Goal: Task Accomplishment & Management: Complete application form

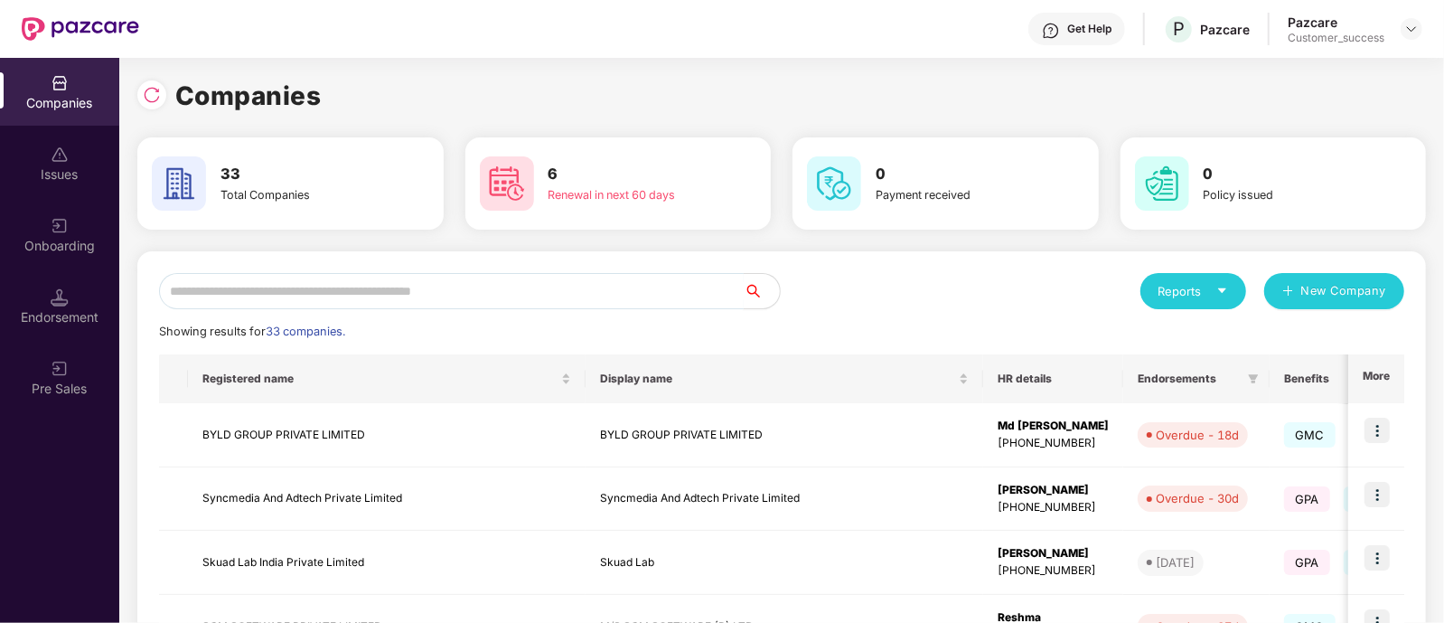
click at [445, 295] on input "text" at bounding box center [451, 291] width 585 height 36
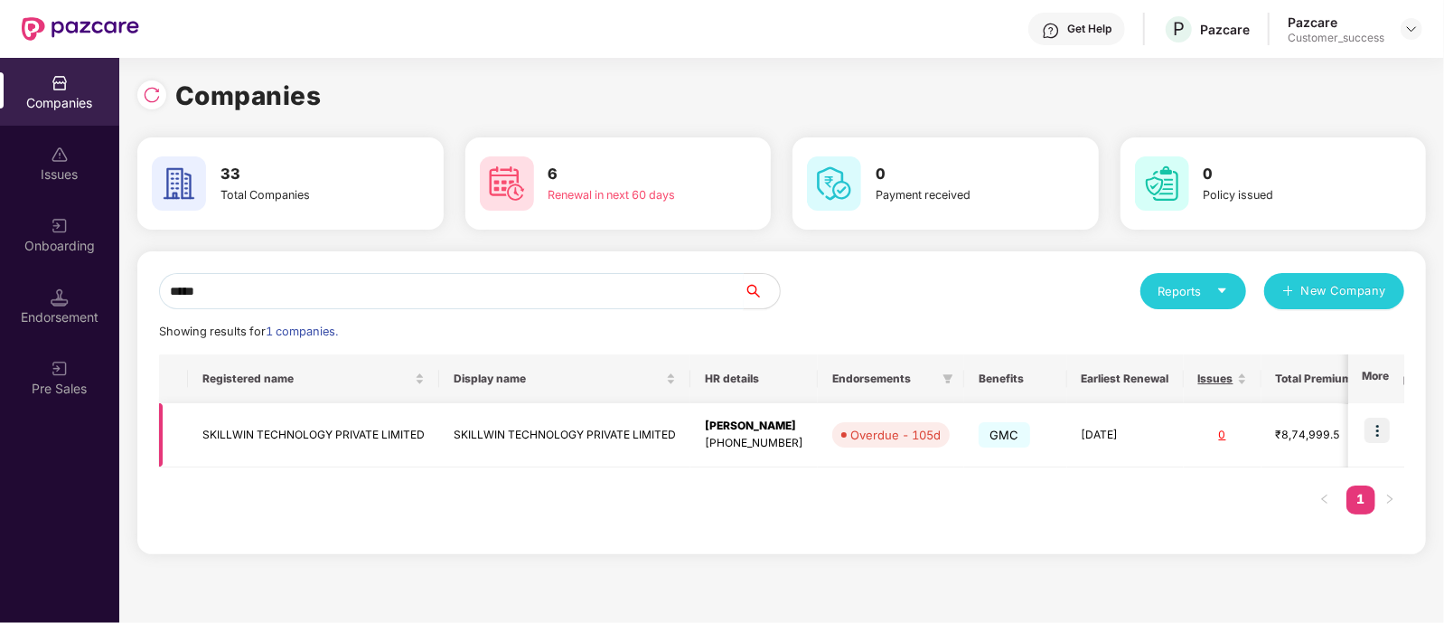
type input "*****"
click at [1377, 429] on img at bounding box center [1377, 430] width 25 height 25
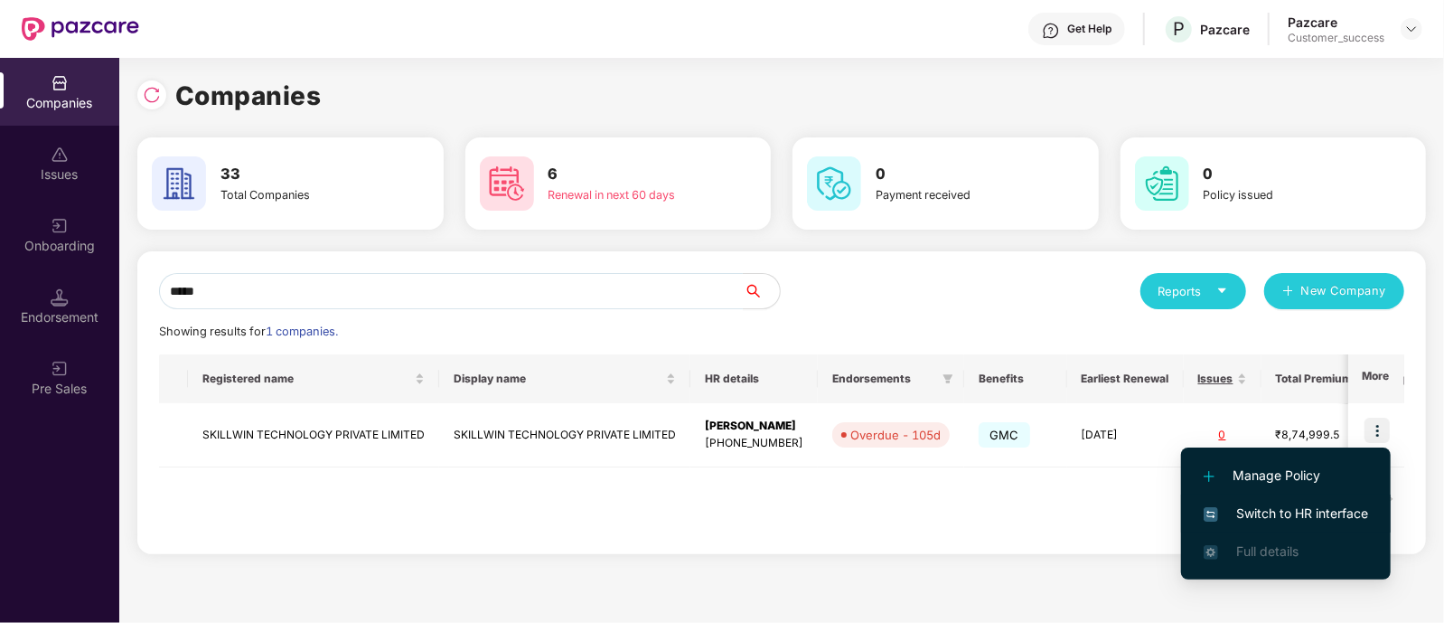
click at [1250, 503] on span "Switch to HR interface" at bounding box center [1286, 513] width 164 height 20
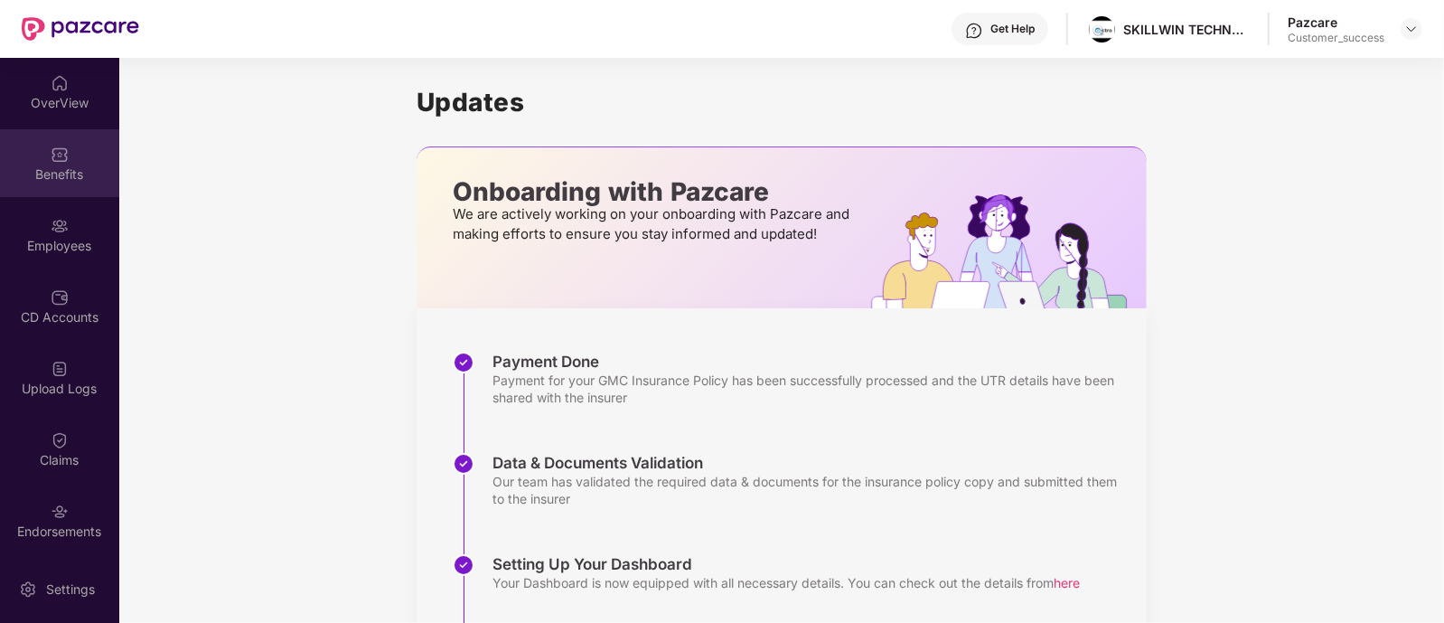
click at [62, 155] on img at bounding box center [60, 155] width 18 height 18
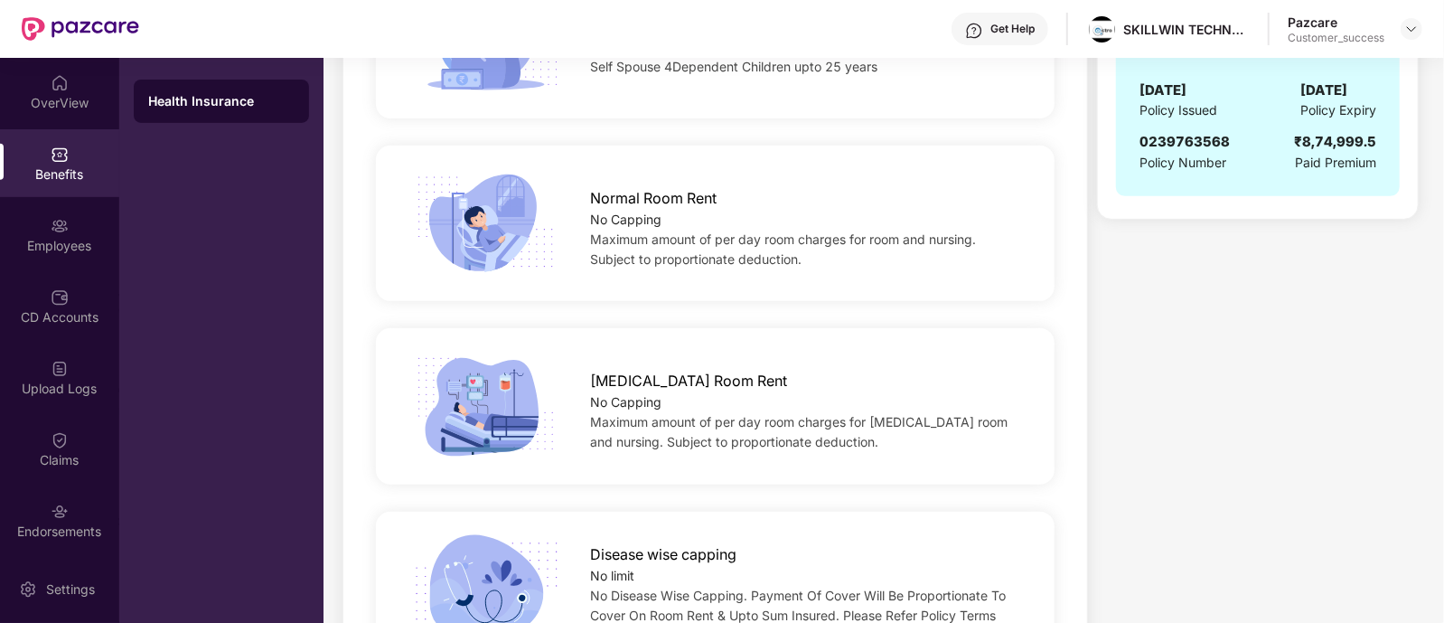
scroll to position [230, 0]
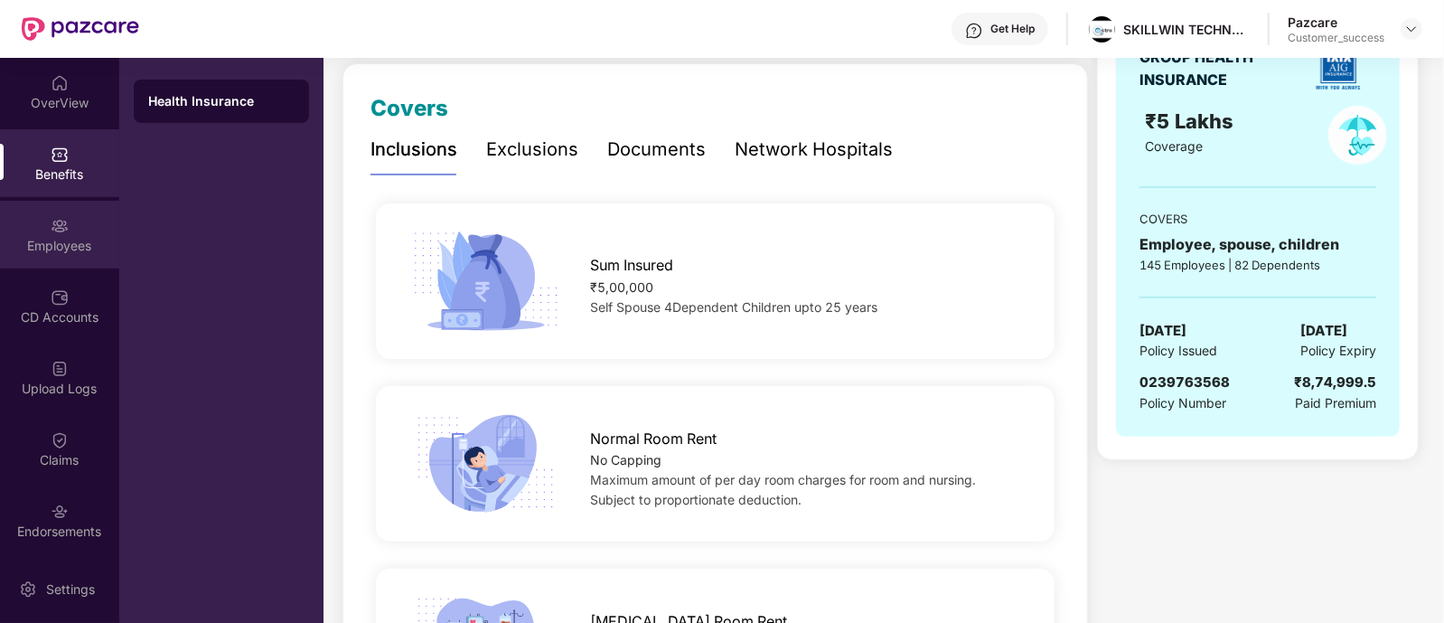
click at [58, 234] on div "Employees" at bounding box center [59, 235] width 119 height 68
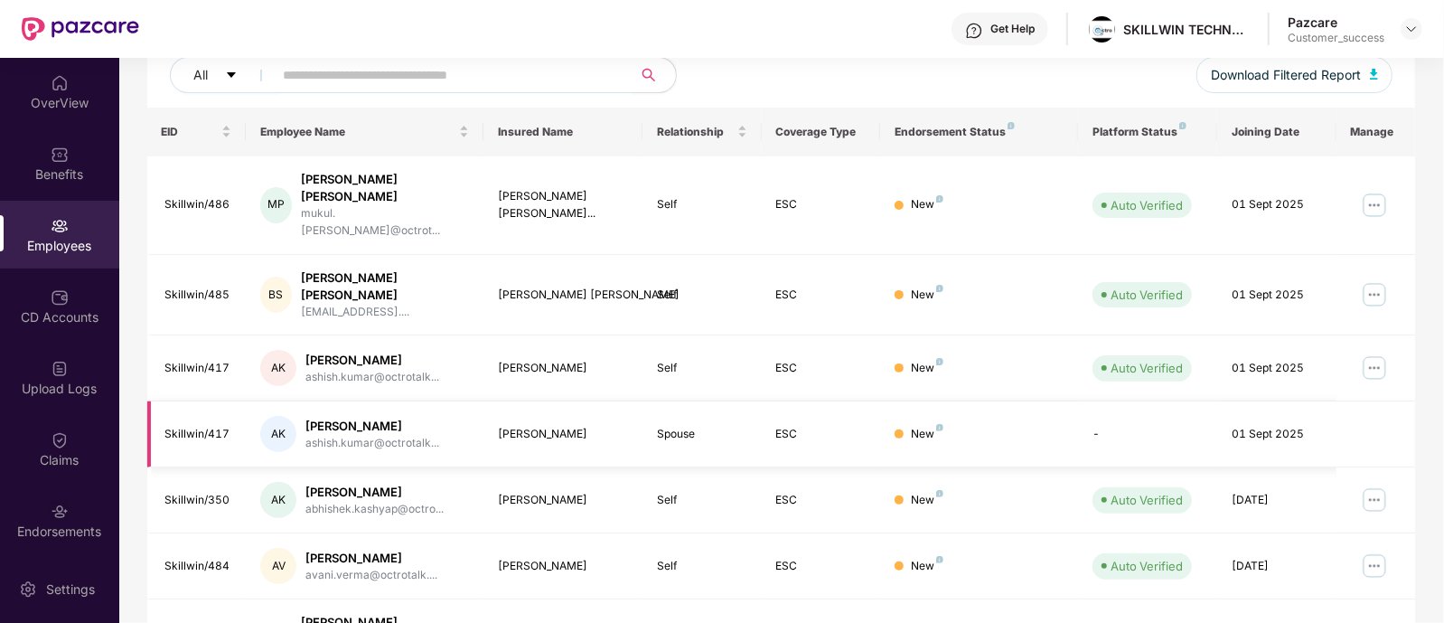
scroll to position [485, 0]
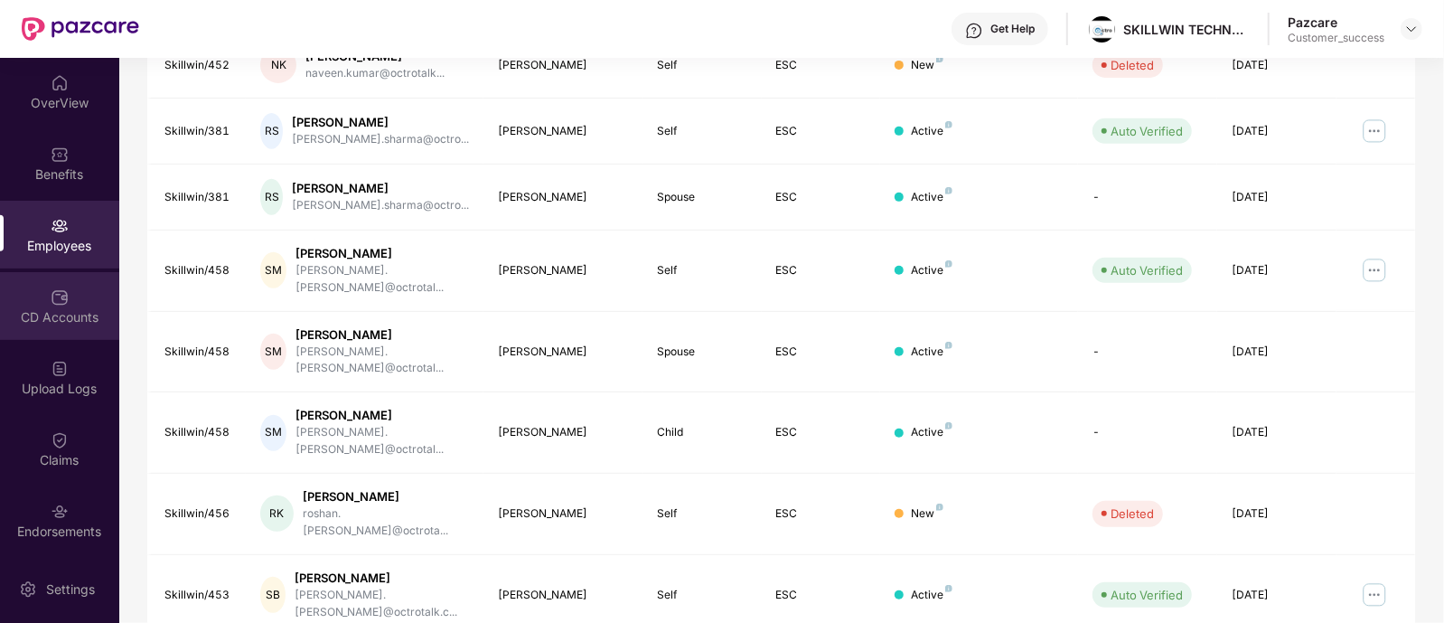
click at [33, 296] on div "CD Accounts" at bounding box center [59, 306] width 119 height 68
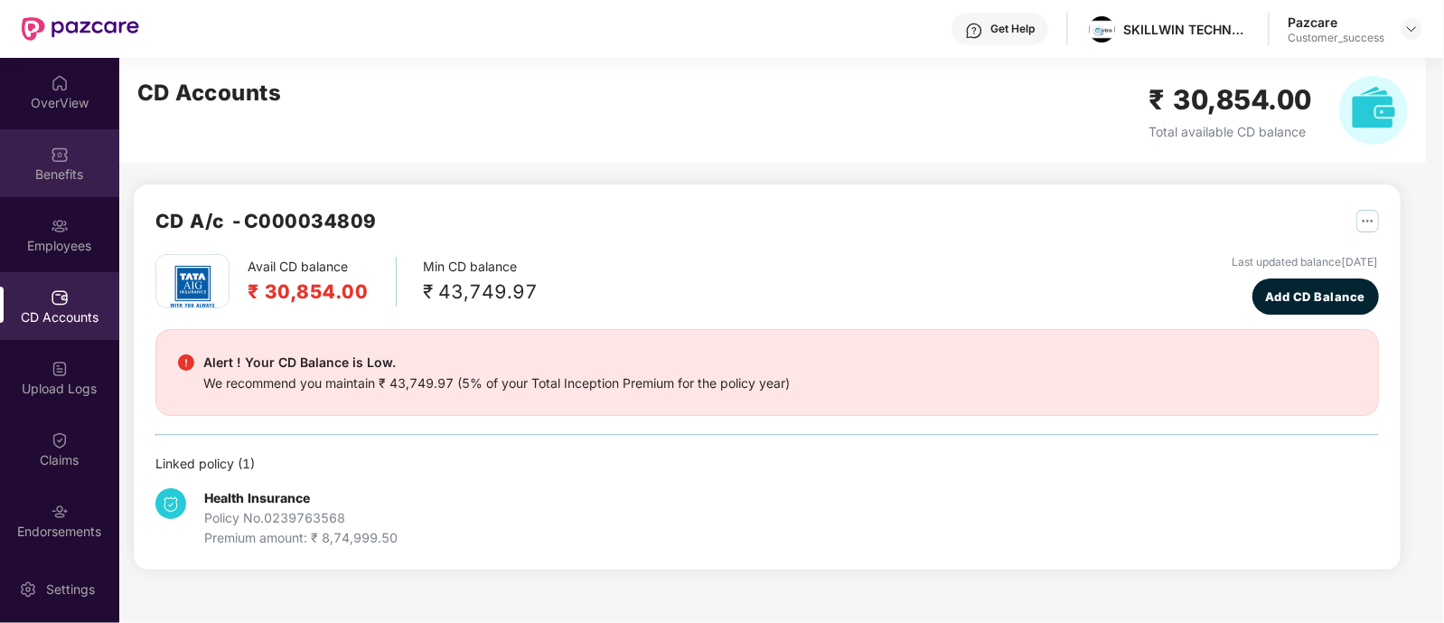
click at [75, 143] on div "Benefits" at bounding box center [59, 163] width 119 height 68
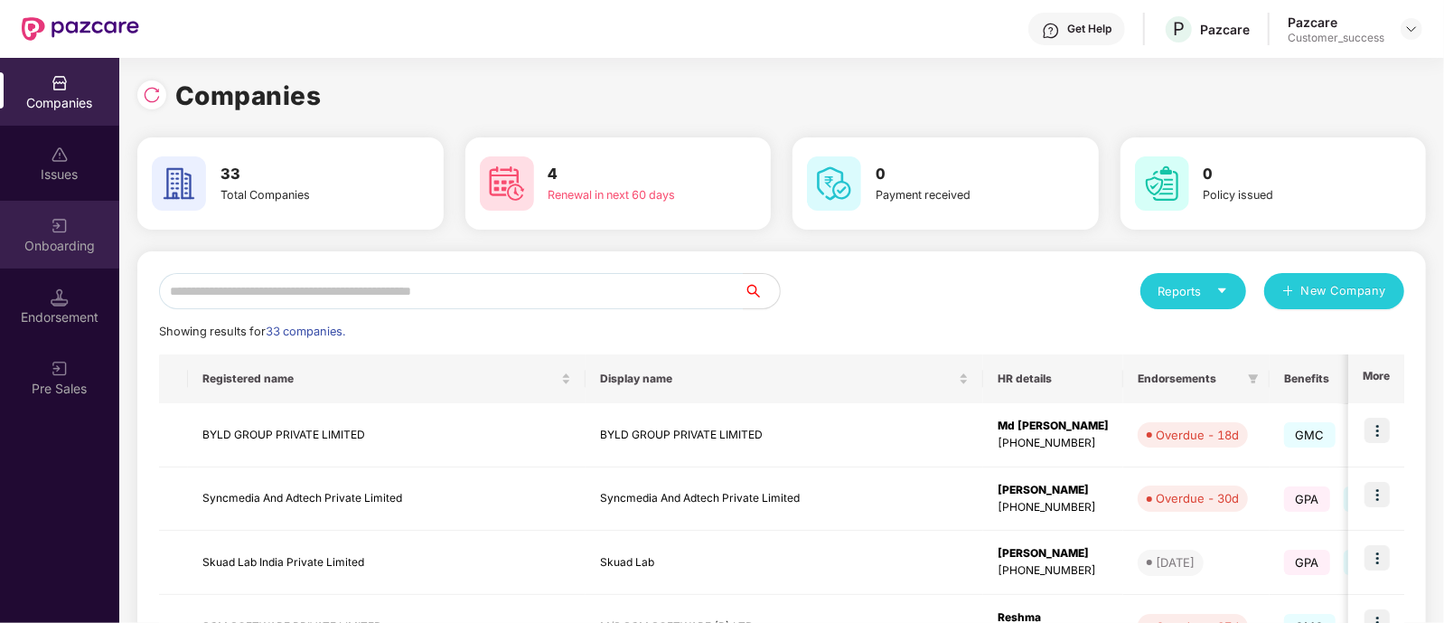
click at [46, 228] on div "Onboarding" at bounding box center [59, 235] width 119 height 68
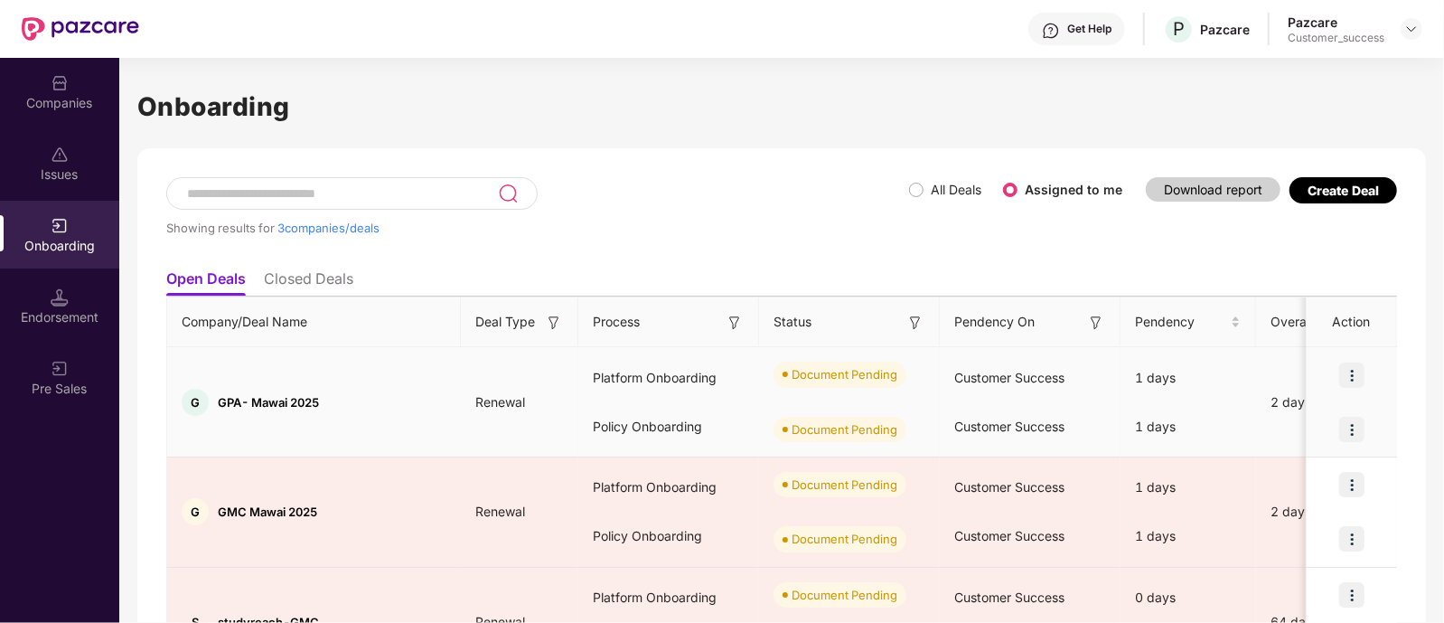
scroll to position [119, 0]
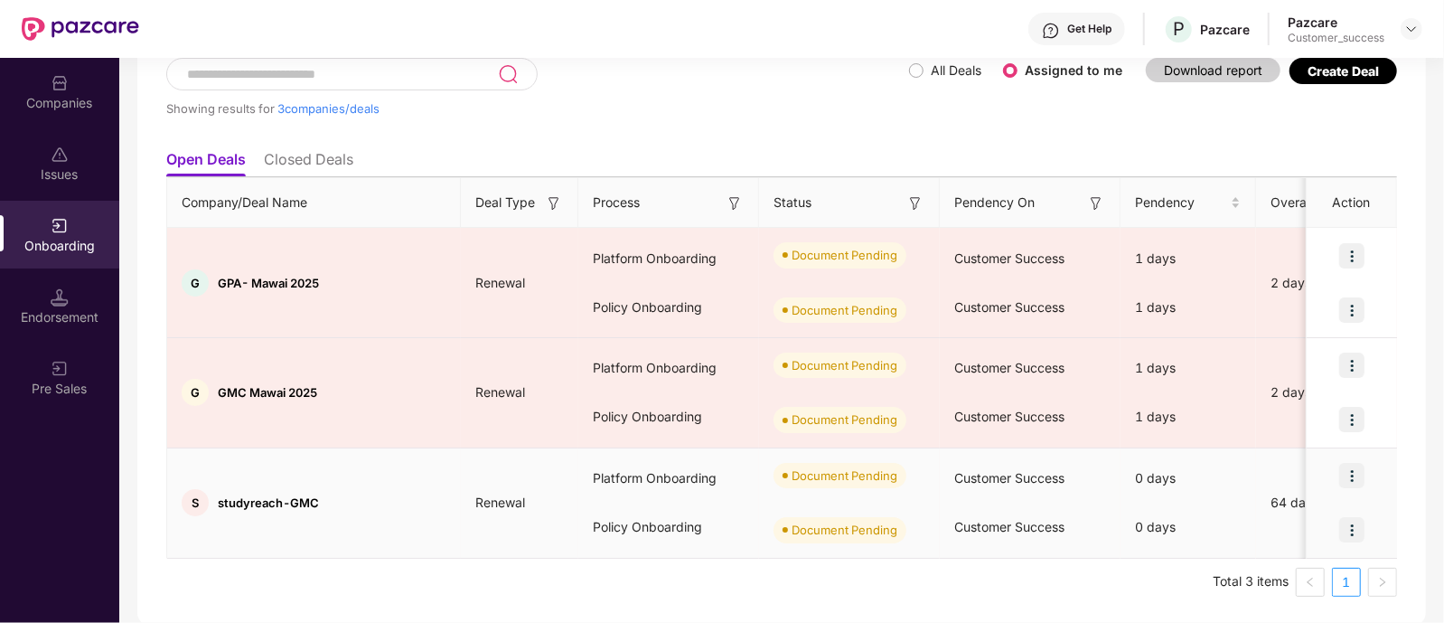
click at [1345, 480] on img at bounding box center [1351, 475] width 25 height 25
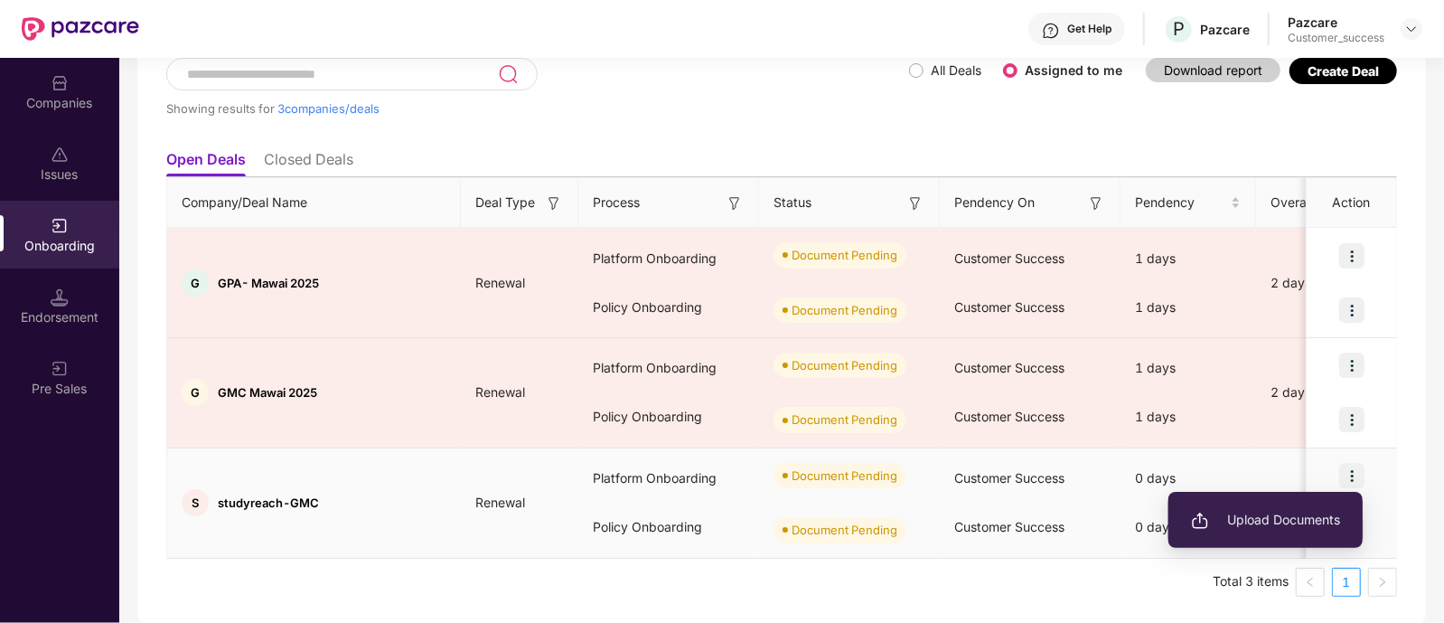
click at [1283, 513] on span "Upload Documents" at bounding box center [1265, 520] width 149 height 20
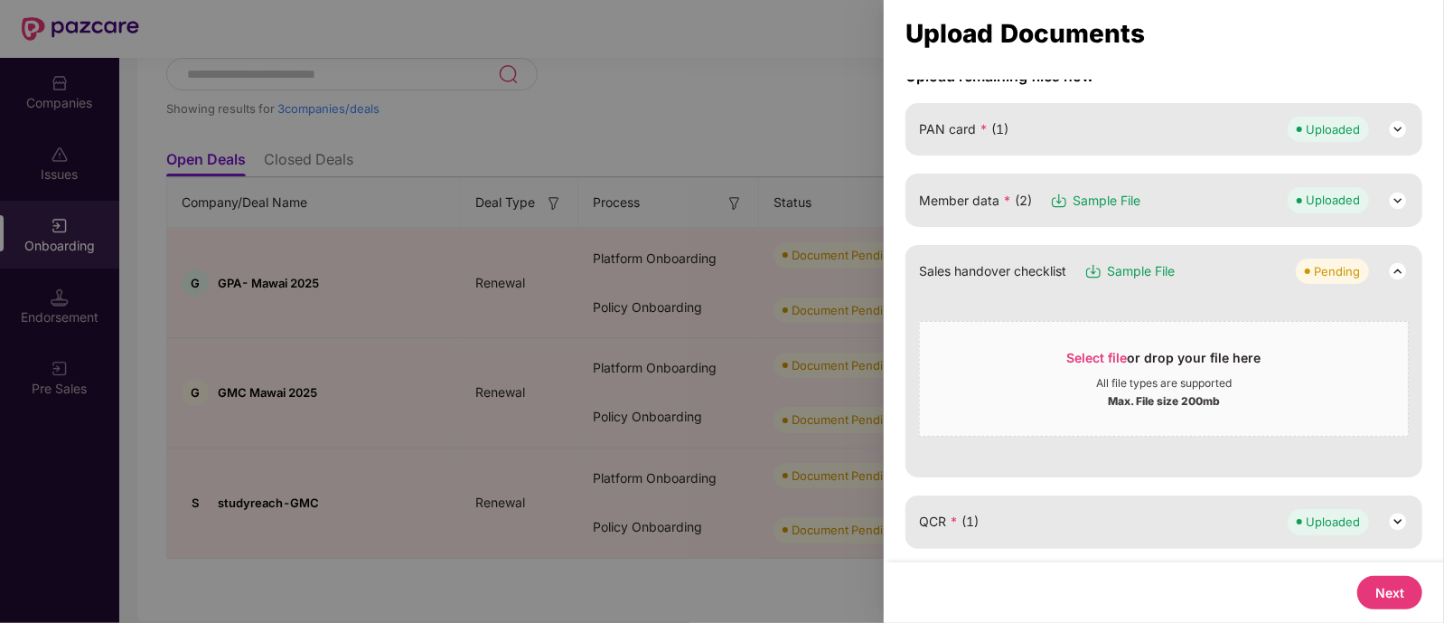
scroll to position [178, 0]
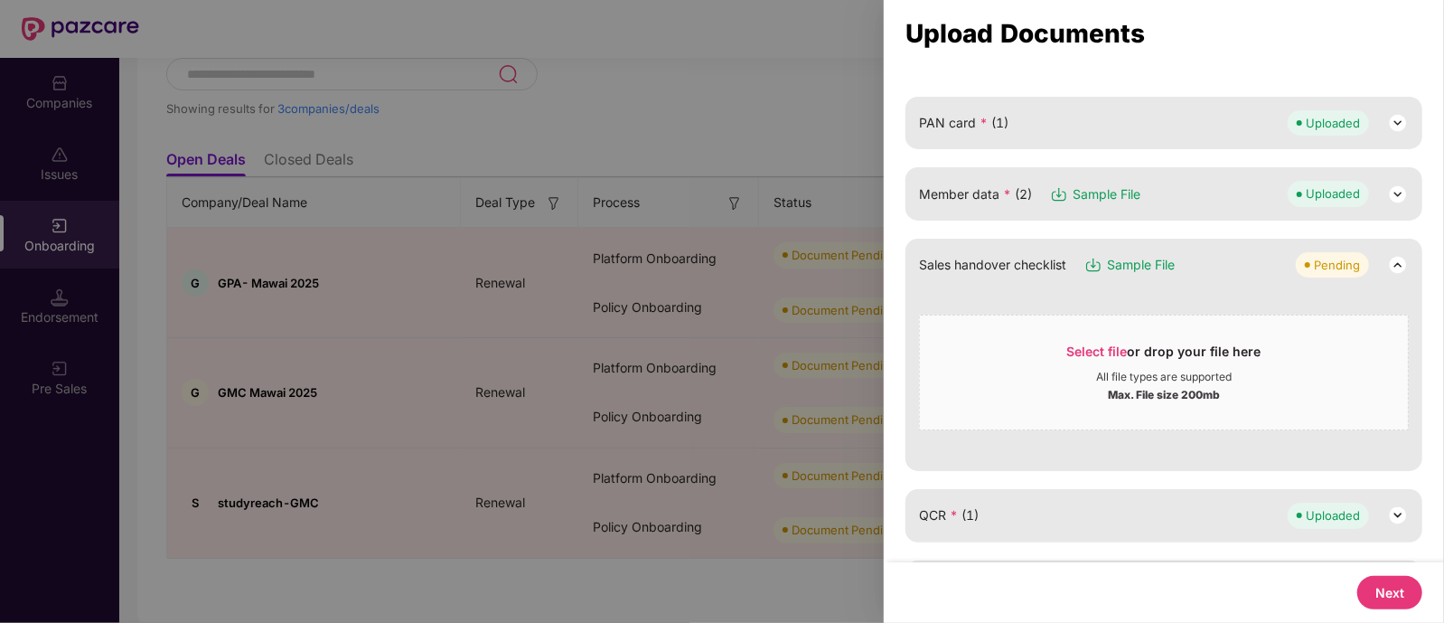
click at [1206, 201] on div "Member data * (2) Sample File Uploaded" at bounding box center [1164, 193] width 490 height 25
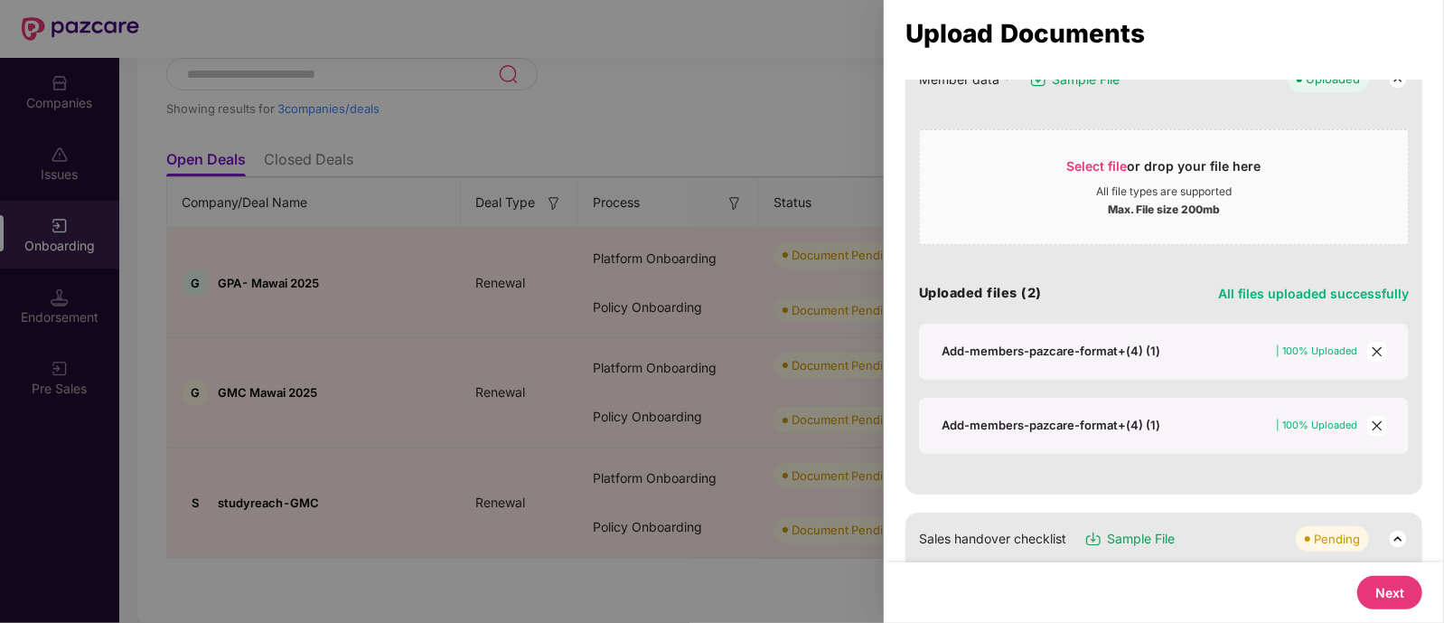
scroll to position [295, 0]
click at [1379, 424] on icon "close" at bounding box center [1377, 424] width 13 height 13
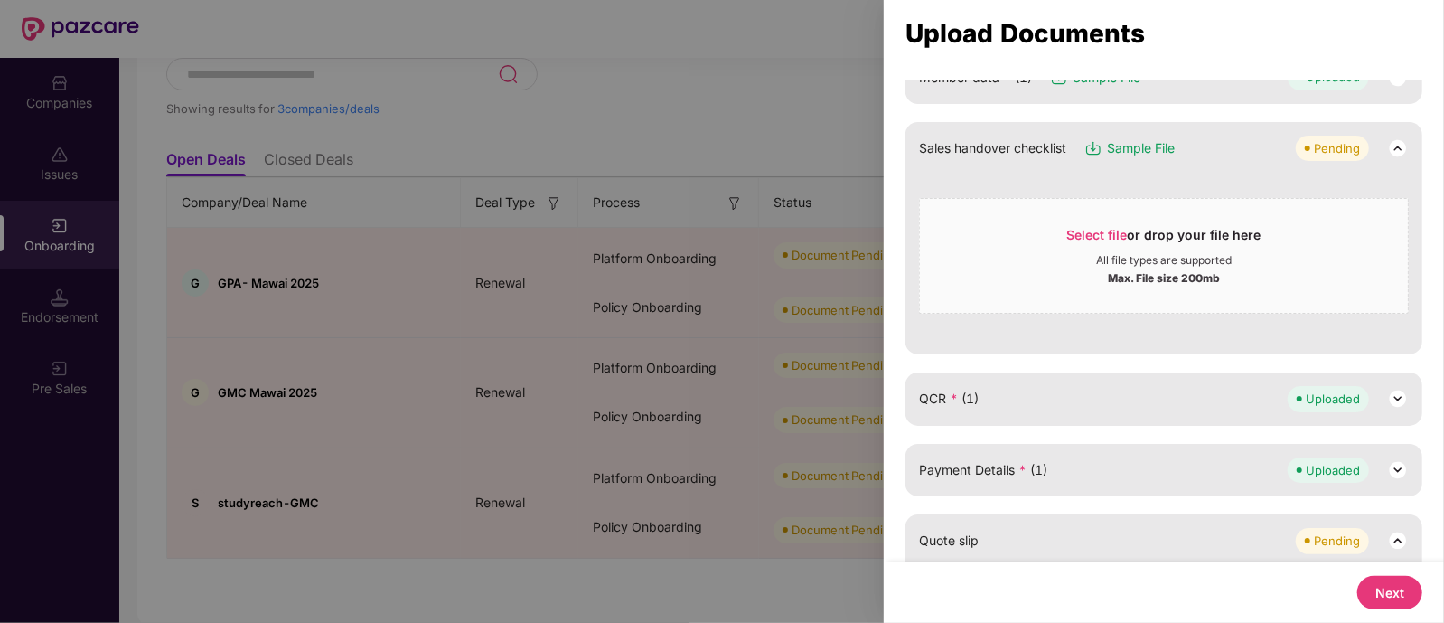
scroll to position [127, 0]
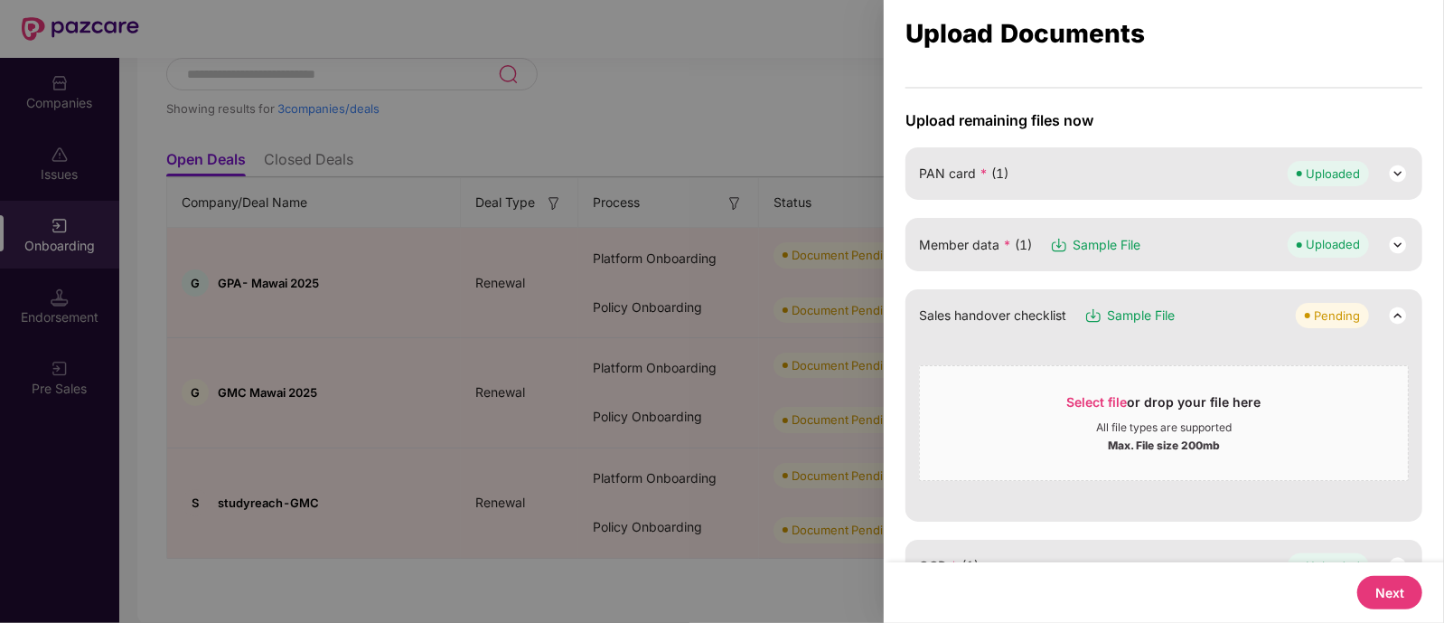
click at [1167, 239] on div "Member data * (1) Sample File Uploaded" at bounding box center [1164, 243] width 490 height 25
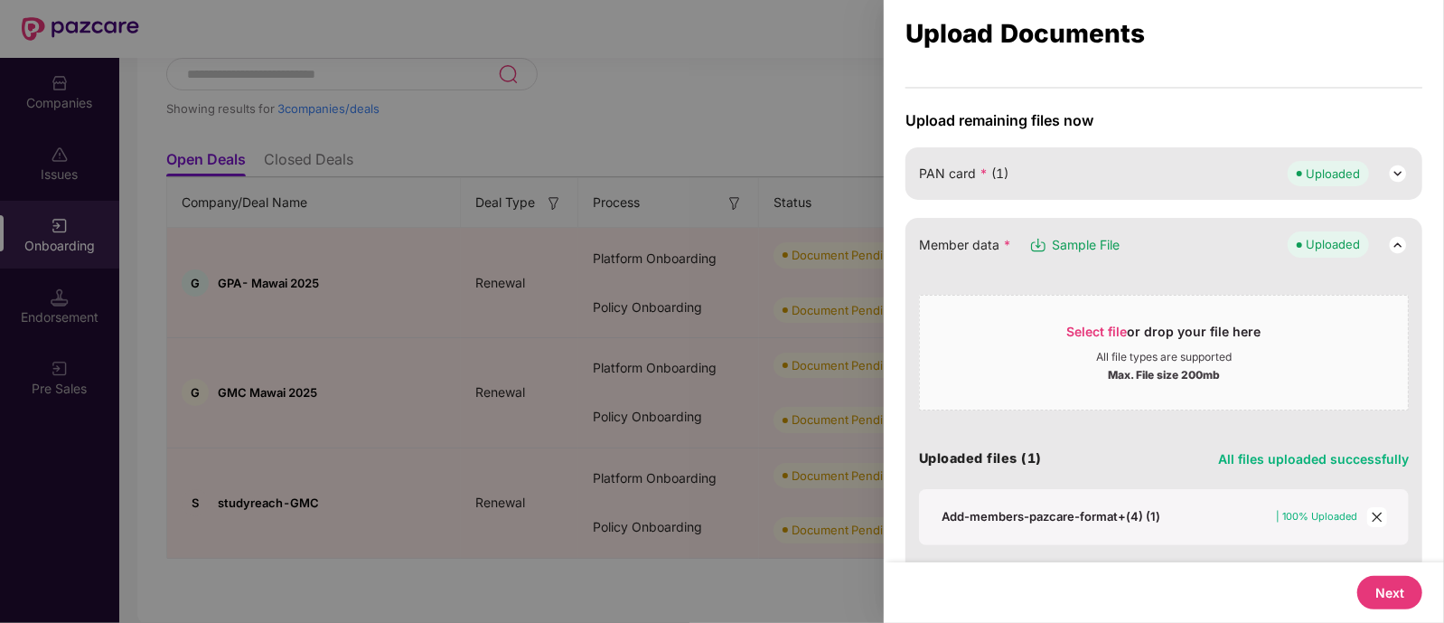
click at [1371, 517] on icon "close" at bounding box center [1377, 517] width 13 height 13
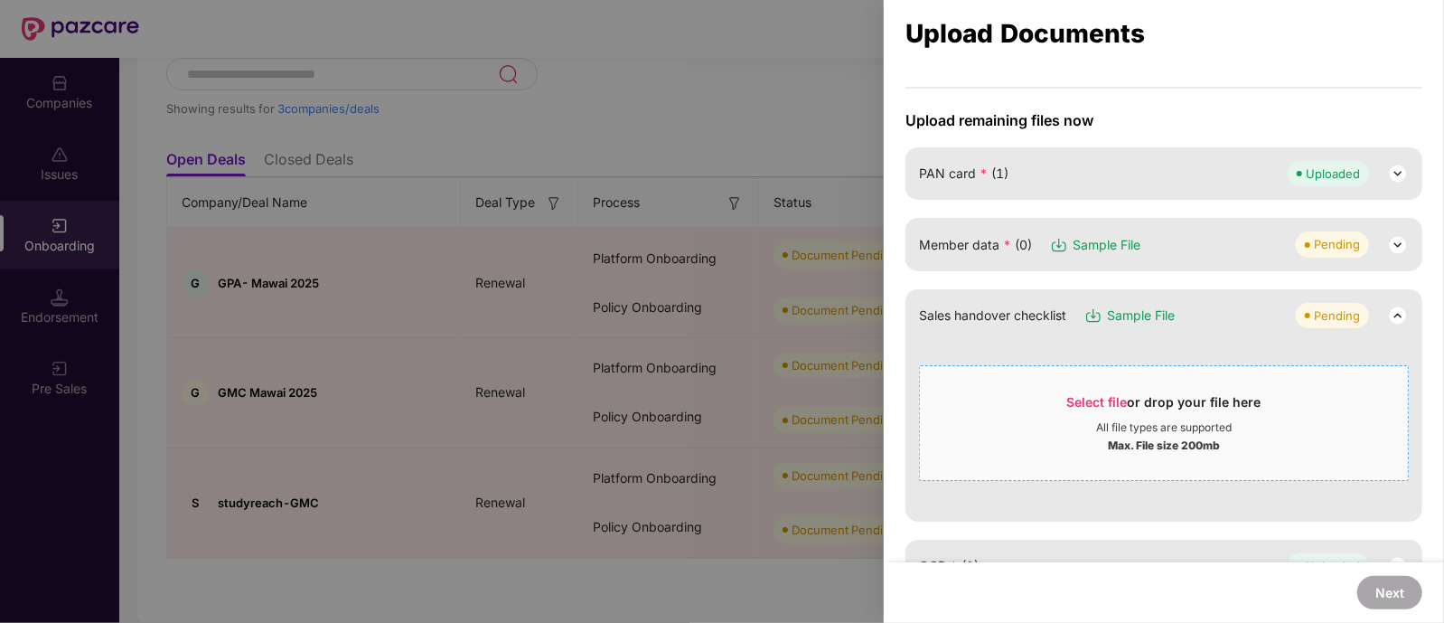
click at [1145, 389] on span "Select file or drop your file here All file types are supported Max. File size …" at bounding box center [1164, 423] width 488 height 87
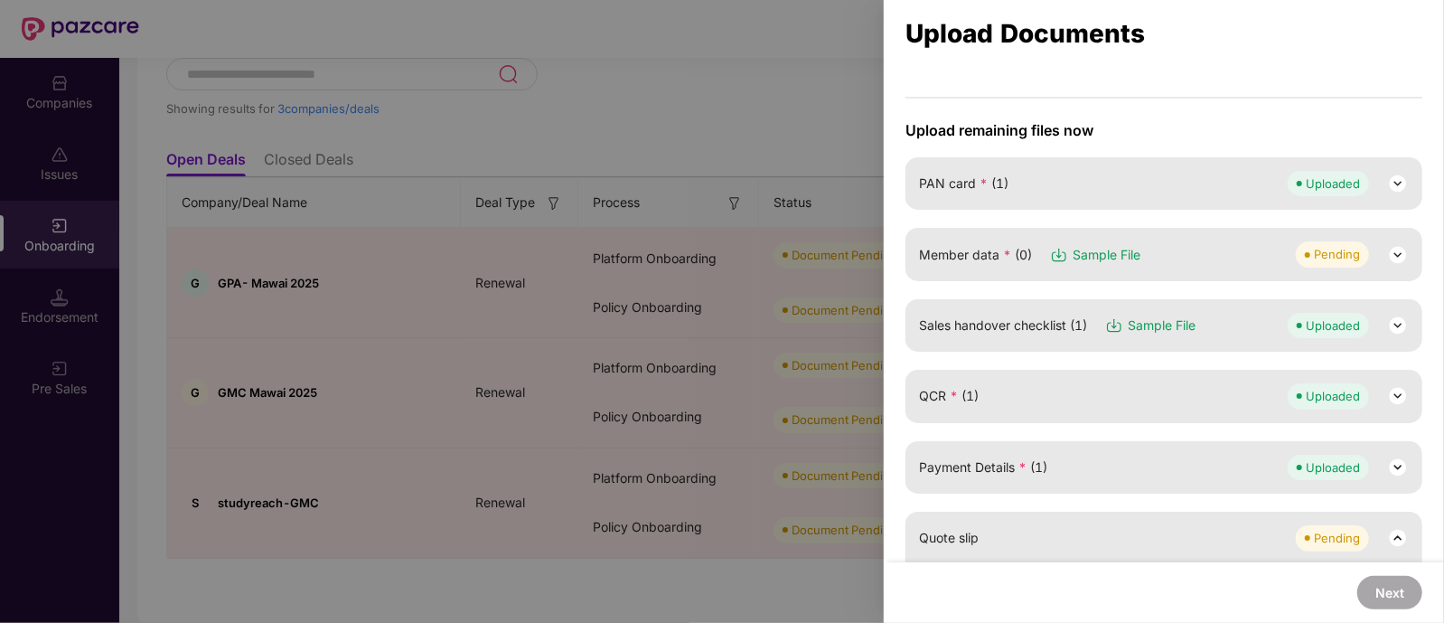
scroll to position [107, 0]
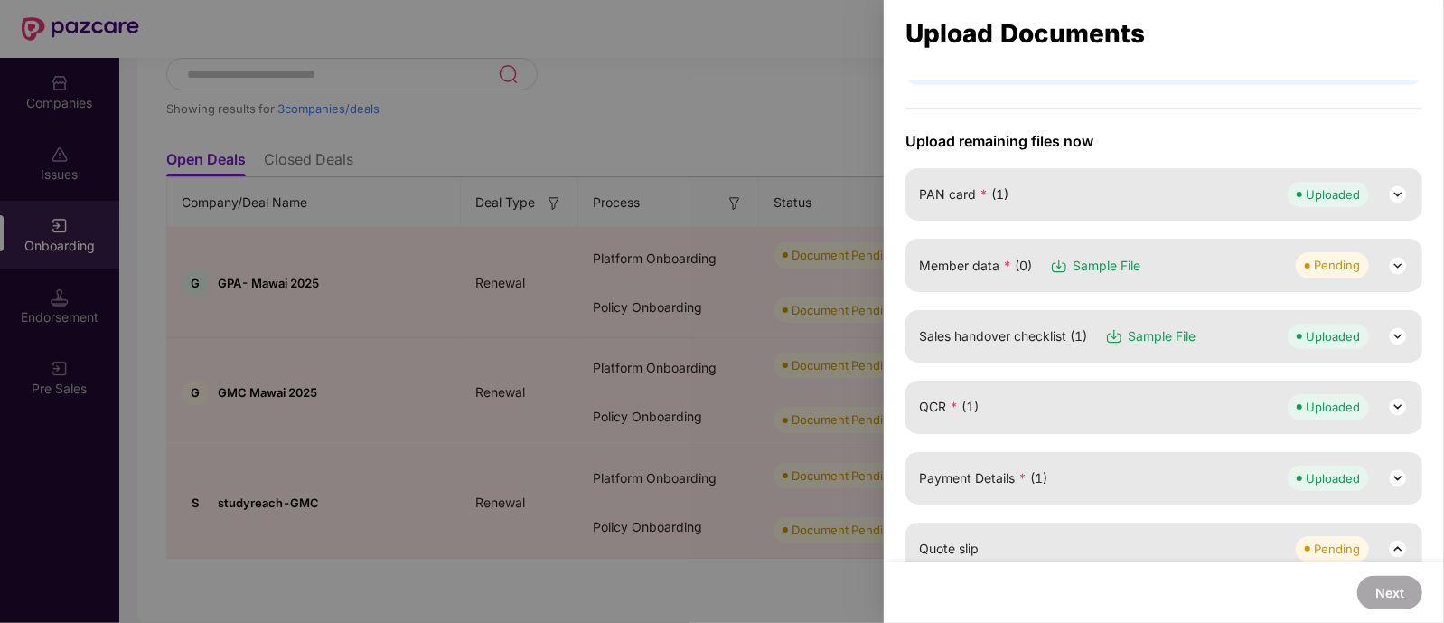
click at [1220, 273] on div "Member data * (0) Sample File Pending" at bounding box center [1164, 264] width 490 height 25
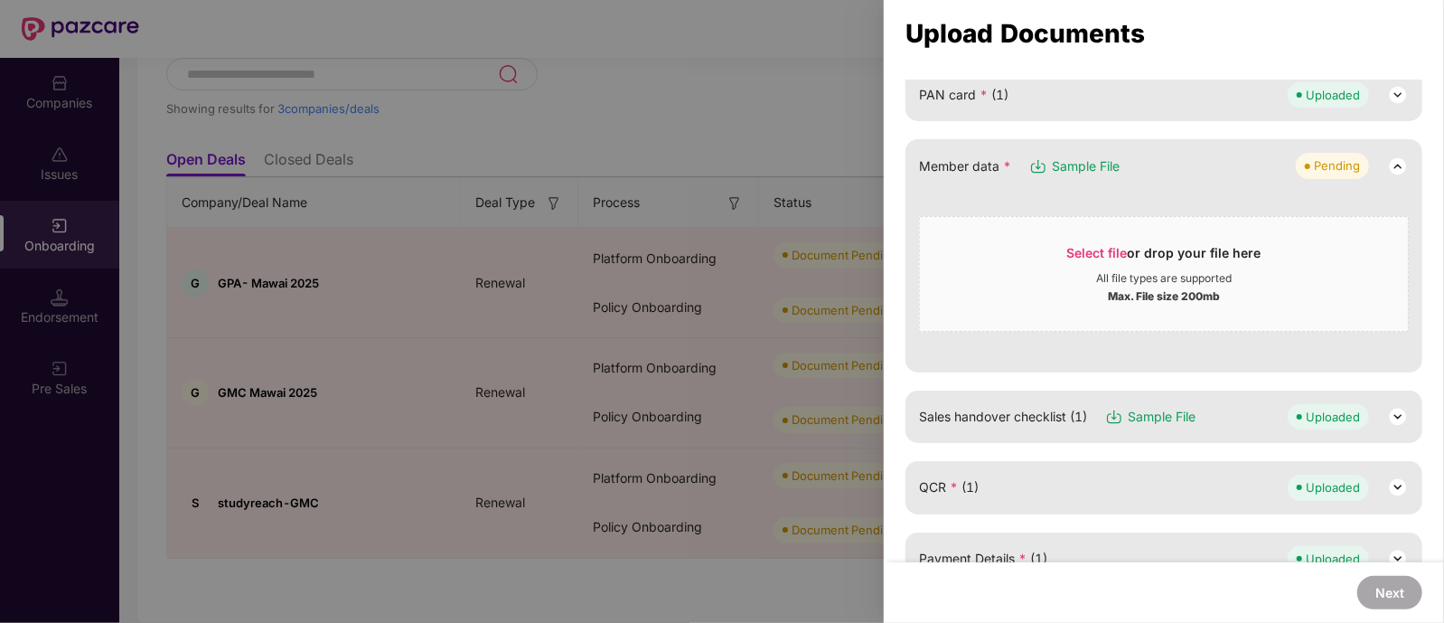
scroll to position [208, 0]
click at [1202, 429] on div "Sales handover checklist (1) Sample File Uploaded" at bounding box center [1164, 415] width 517 height 52
click at [1229, 417] on div "Sales handover checklist (1) Sample File Uploaded" at bounding box center [1164, 414] width 490 height 25
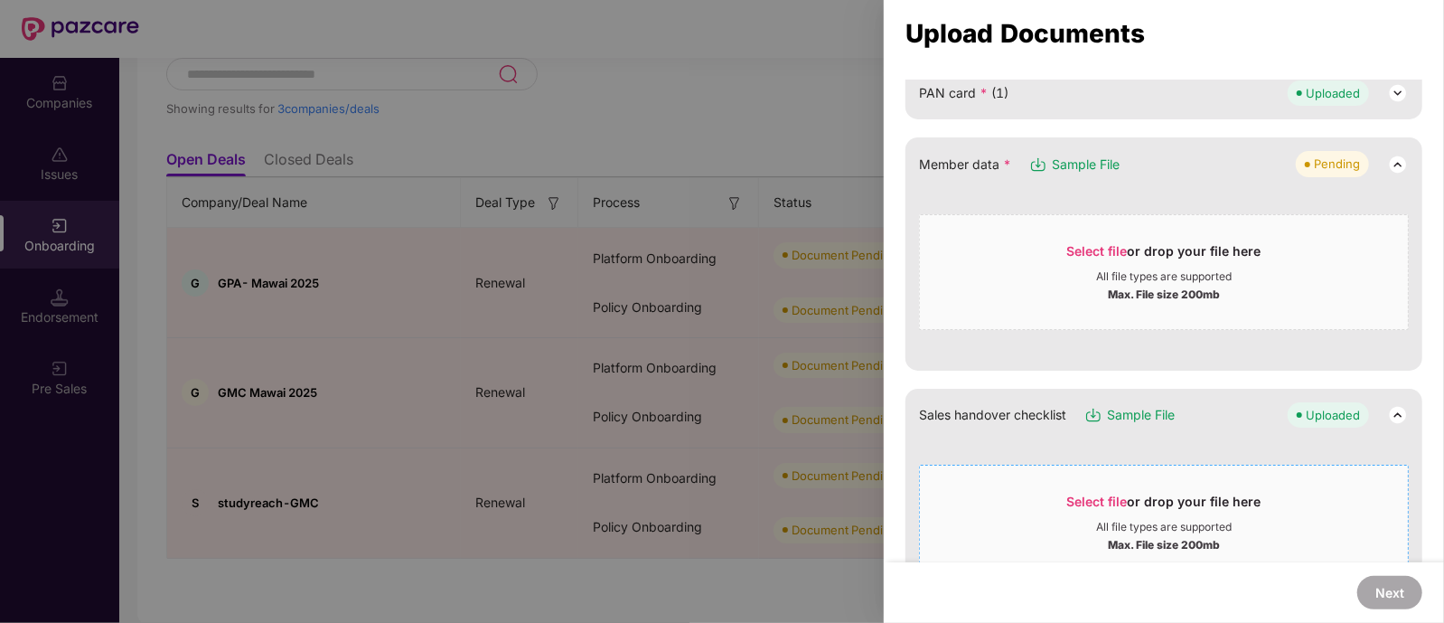
scroll to position [485, 0]
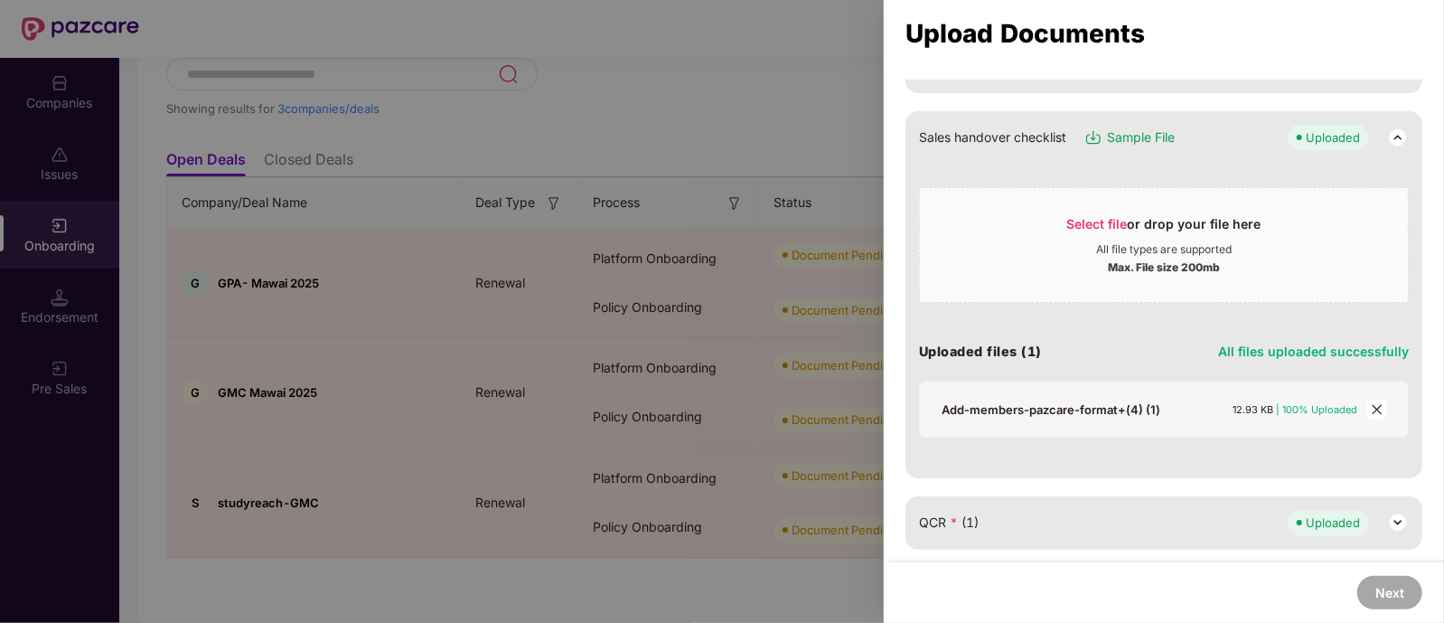
click at [1371, 409] on icon "close" at bounding box center [1377, 409] width 13 height 13
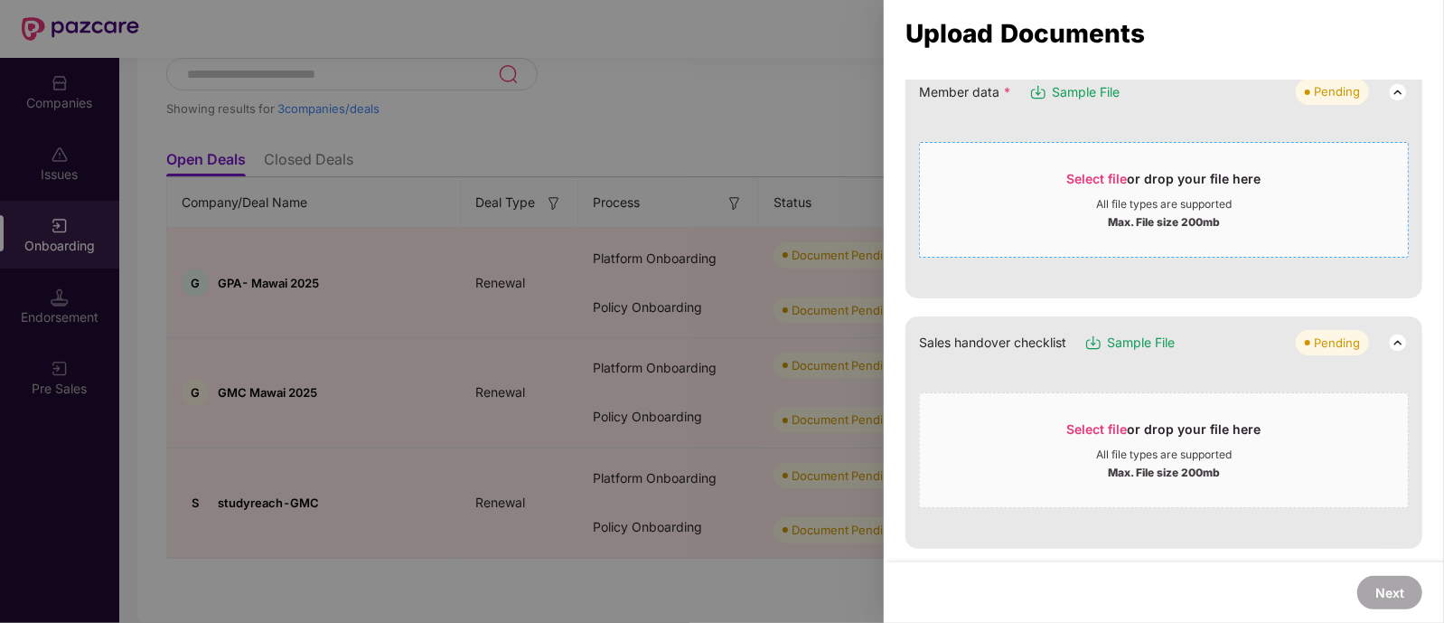
scroll to position [280, 0]
click at [1119, 160] on span "Select file or drop your file here All file types are supported Max. File size …" at bounding box center [1164, 199] width 488 height 87
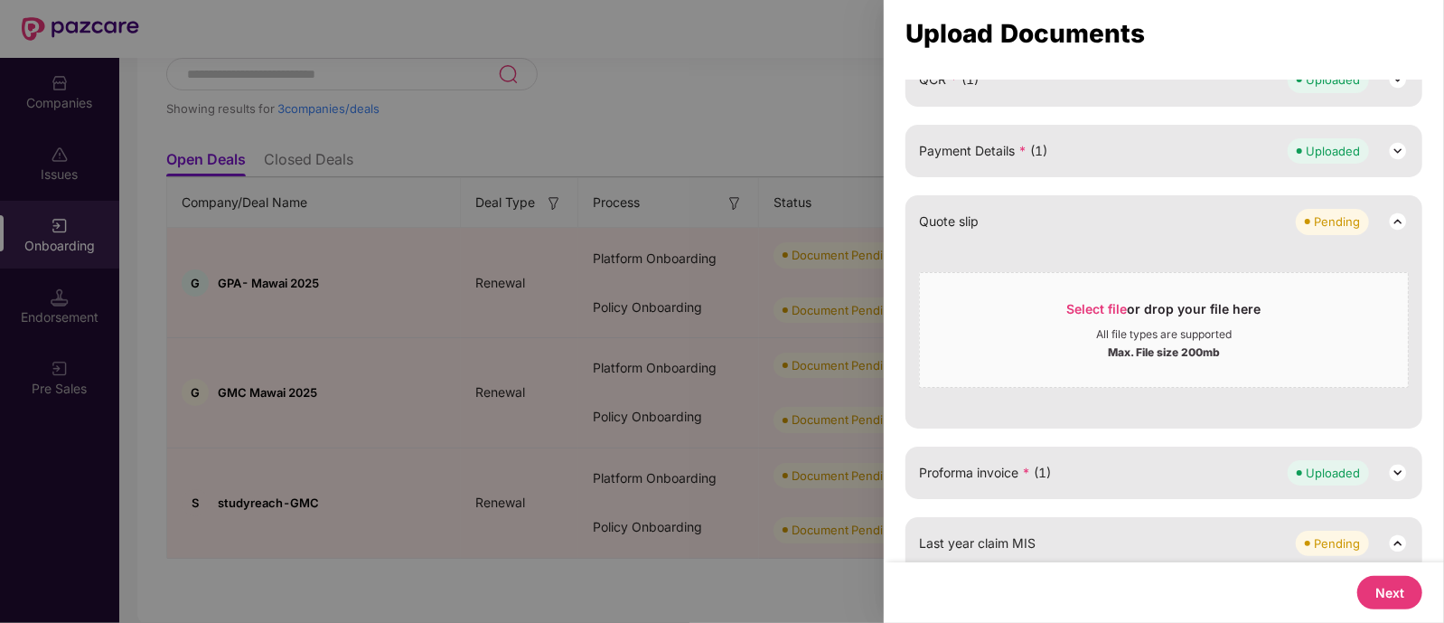
scroll to position [644, 0]
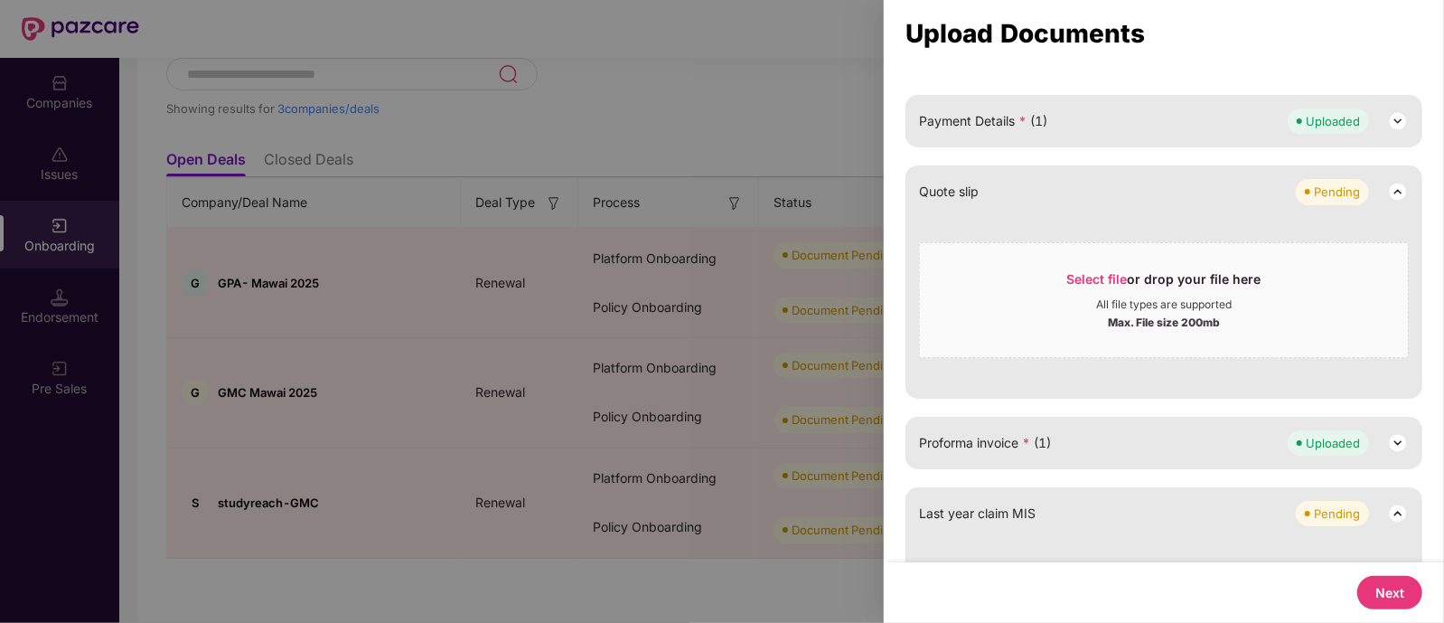
click at [1376, 598] on button "Next" at bounding box center [1390, 592] width 65 height 33
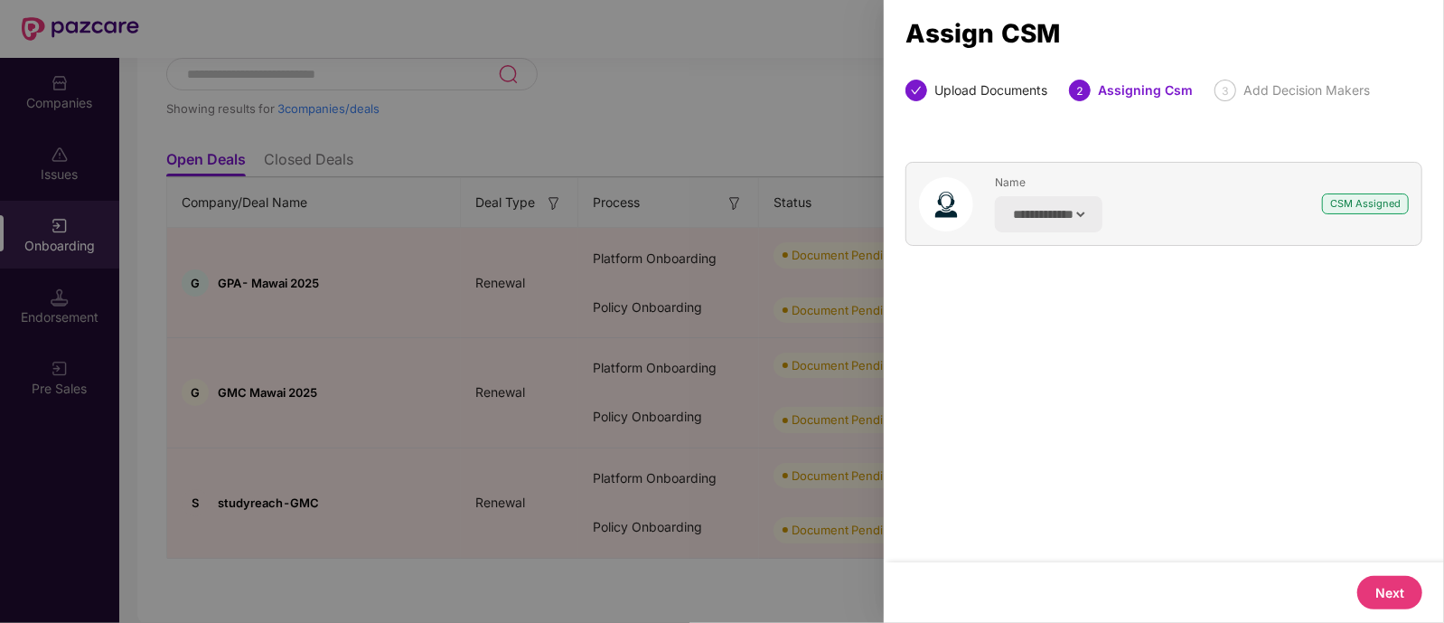
scroll to position [0, 0]
click at [1373, 598] on button "Next" at bounding box center [1390, 592] width 65 height 33
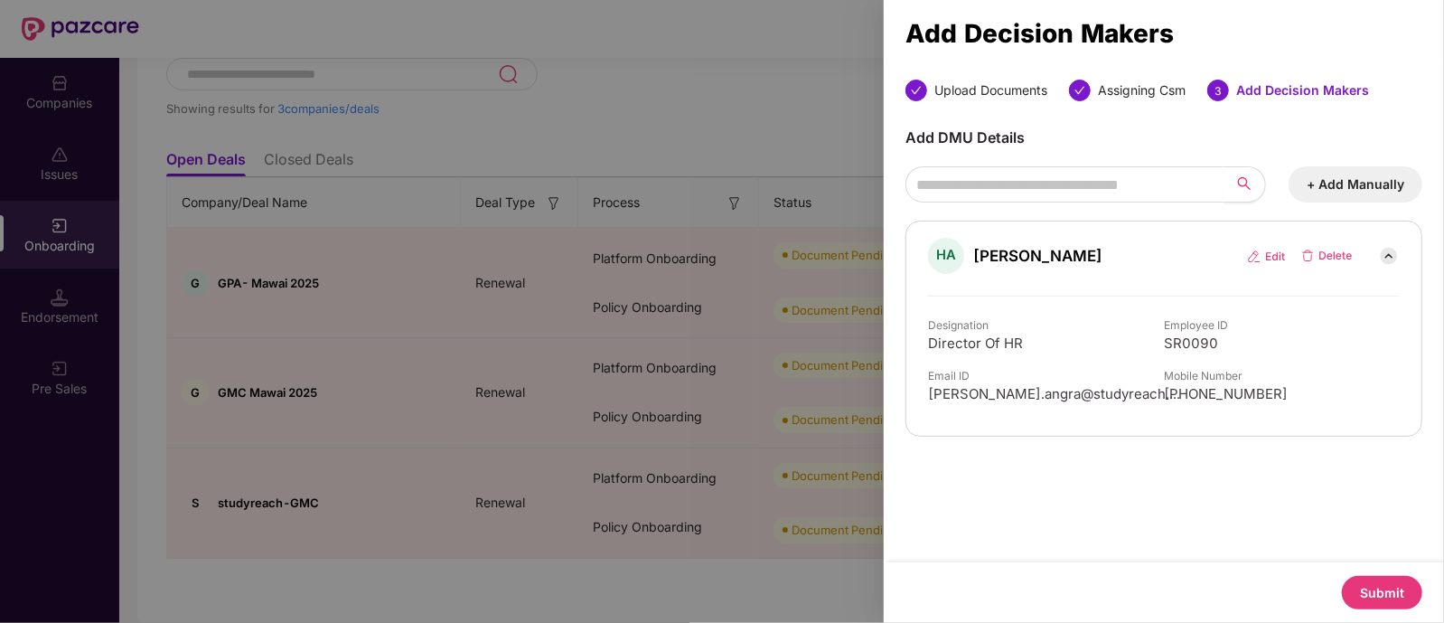
click at [1366, 585] on button "Submit" at bounding box center [1382, 592] width 80 height 33
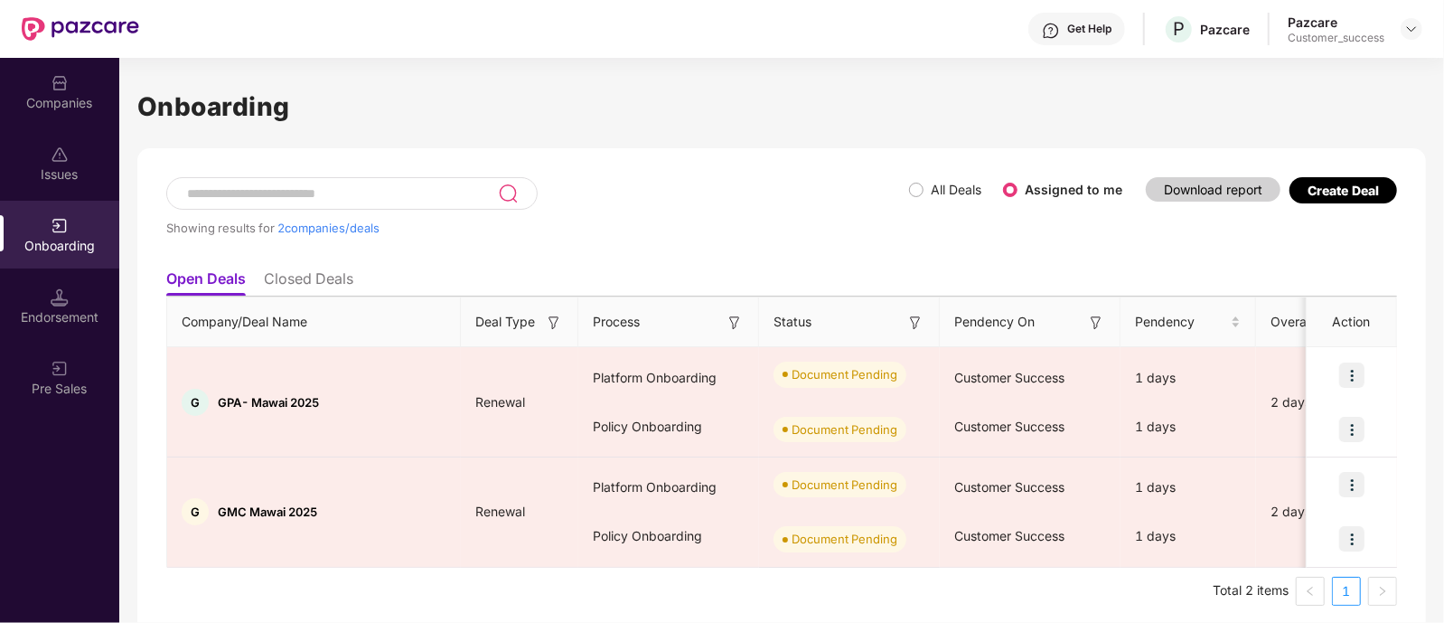
click at [606, 221] on div "Showing results for 2 companies/deals" at bounding box center [537, 228] width 743 height 14
click at [648, 234] on div "Showing results for 2 companies/deals" at bounding box center [537, 218] width 743 height 83
click at [56, 65] on div "Companies" at bounding box center [59, 92] width 119 height 68
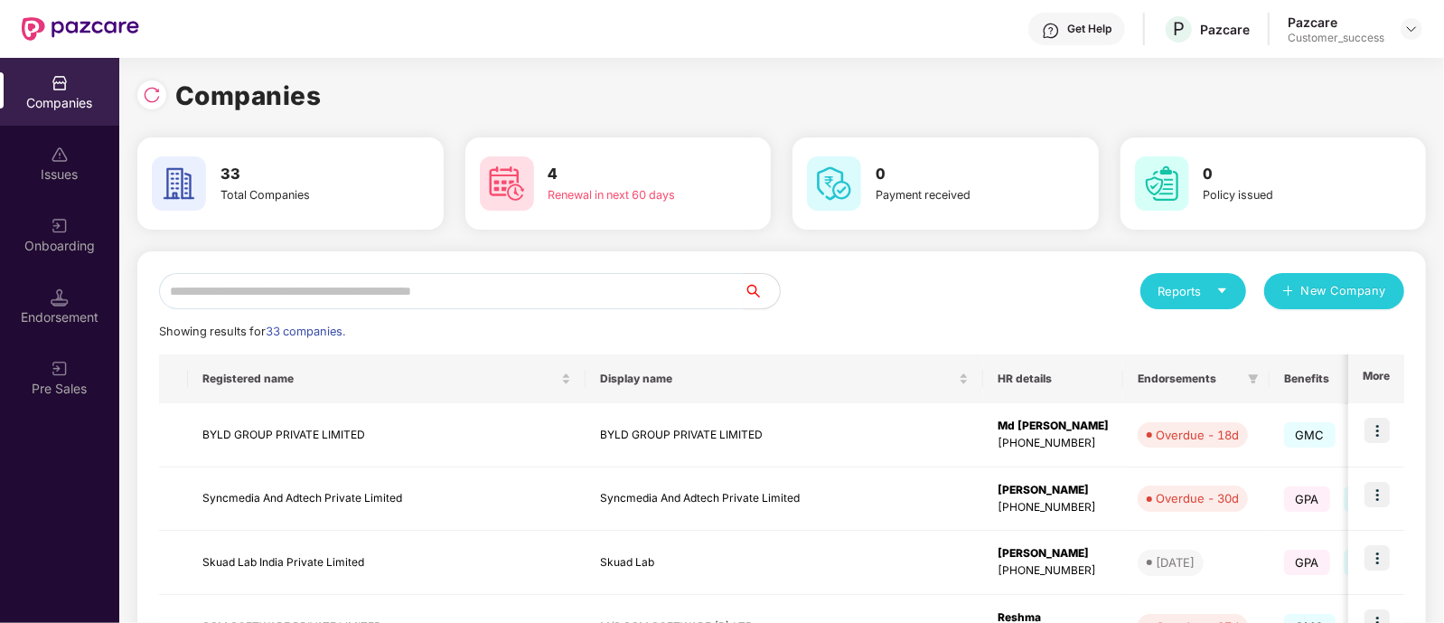
click at [387, 300] on input "text" at bounding box center [451, 291] width 585 height 36
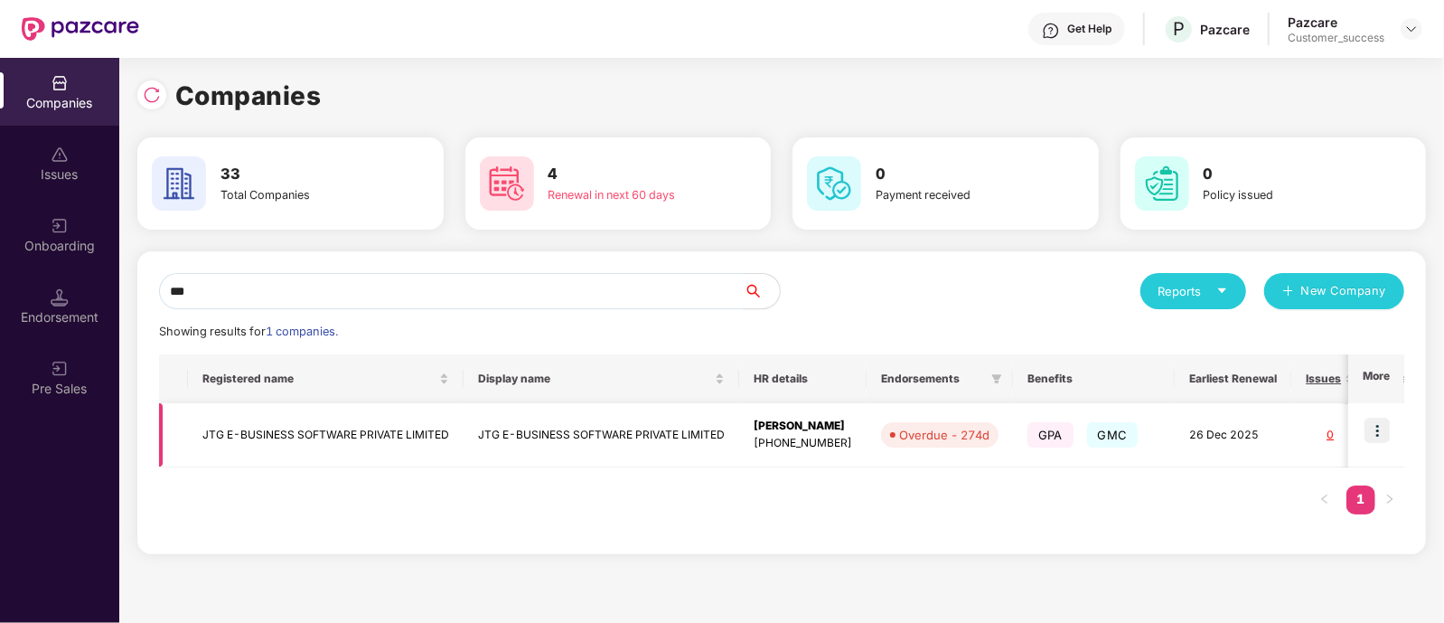
type input "***"
click at [1381, 424] on img at bounding box center [1377, 430] width 25 height 25
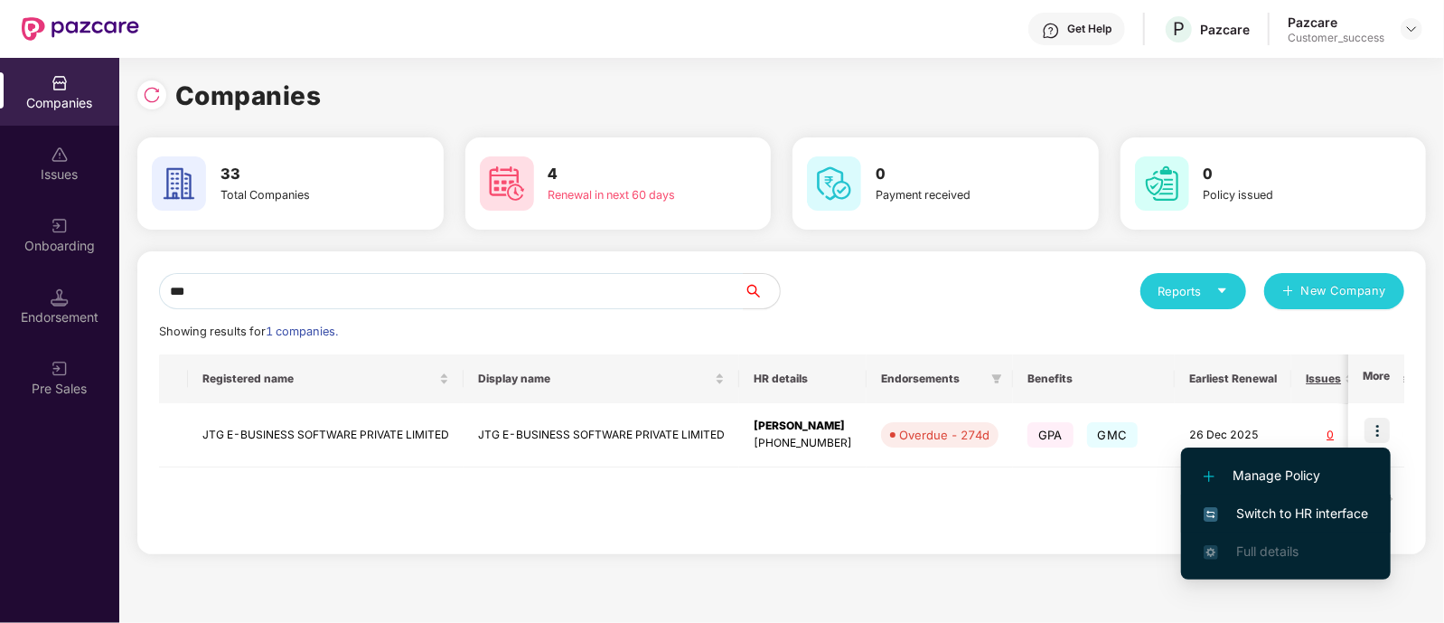
click at [1232, 522] on span "Switch to HR interface" at bounding box center [1286, 513] width 164 height 20
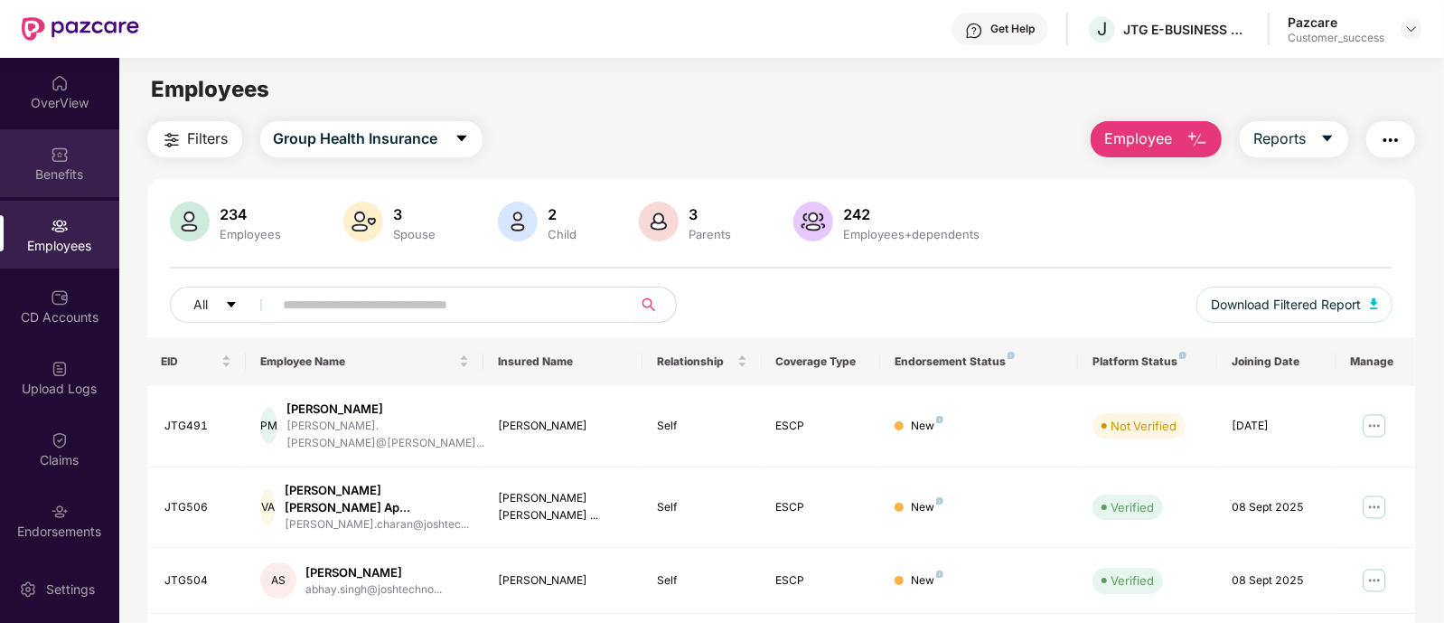
click at [66, 171] on div "Benefits" at bounding box center [59, 174] width 119 height 18
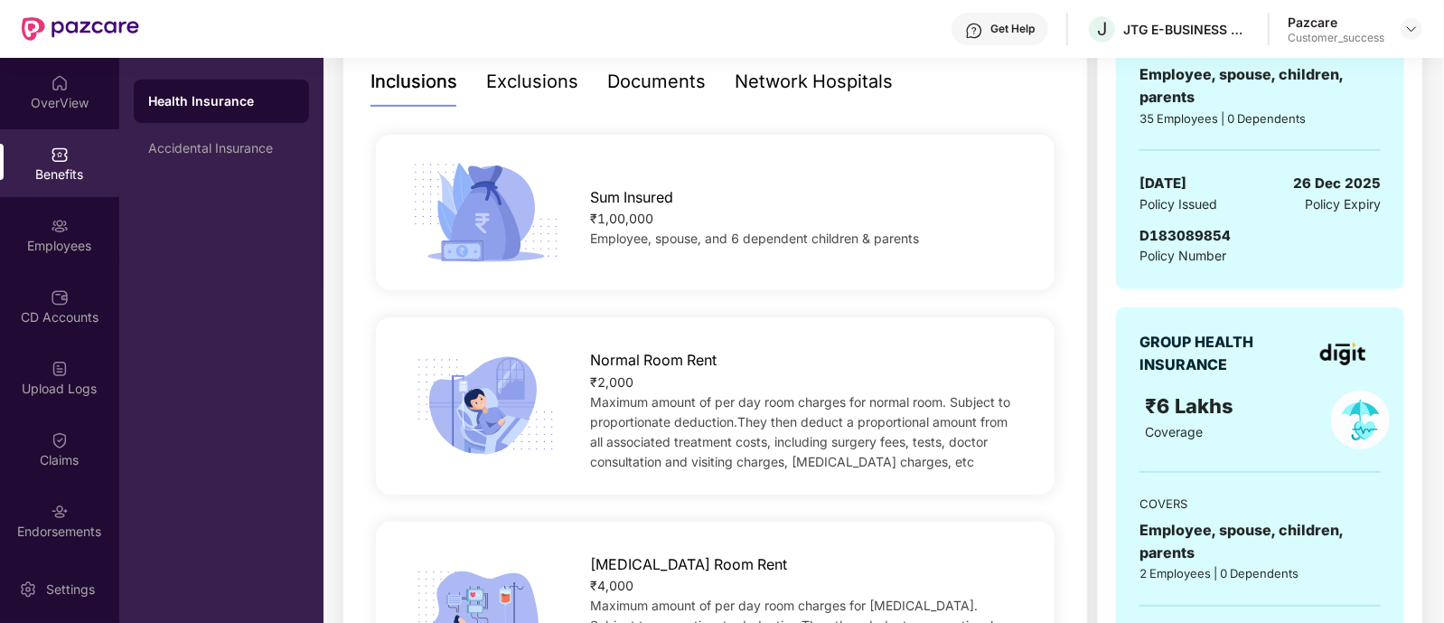
scroll to position [397, 0]
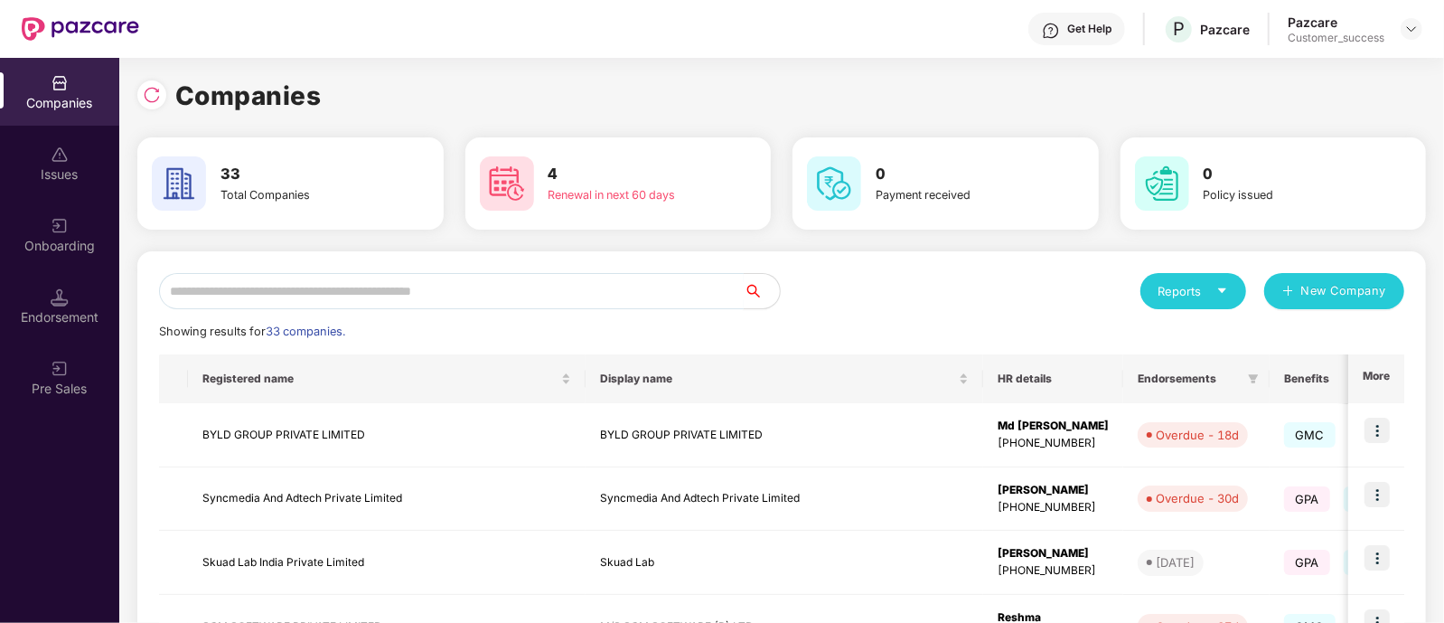
click at [544, 283] on input "text" at bounding box center [451, 291] width 585 height 36
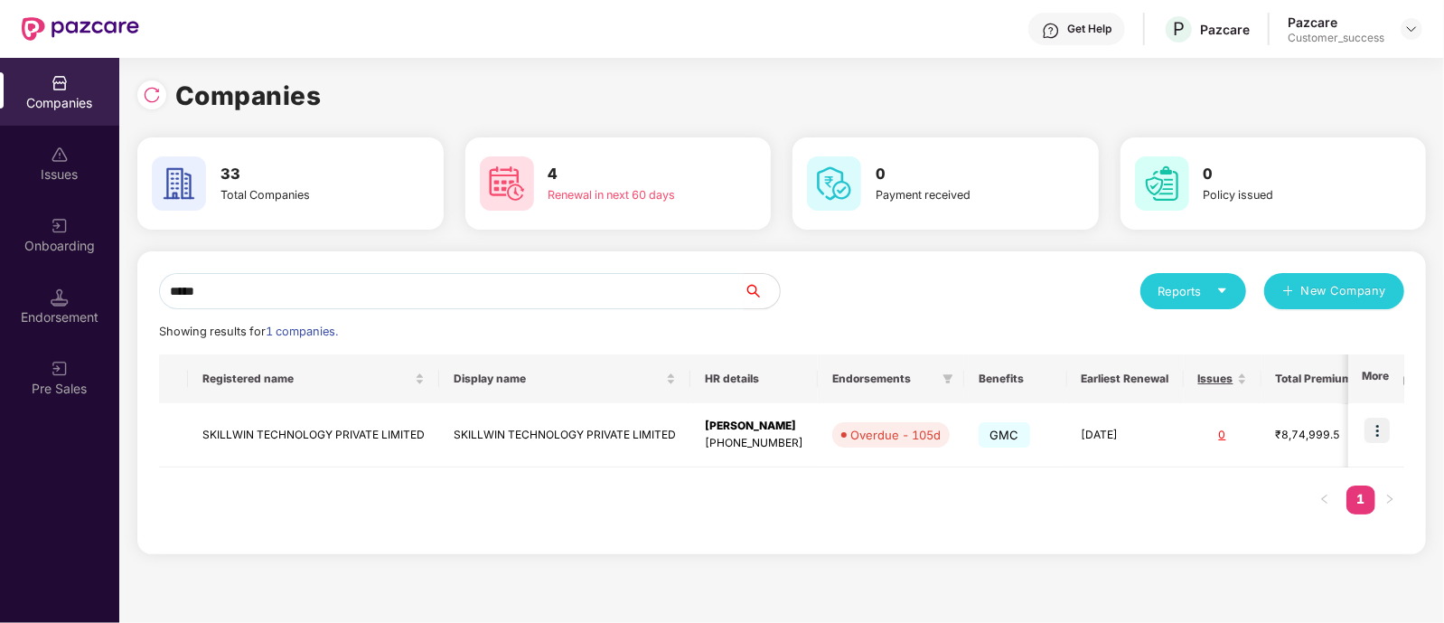
type input "*****"
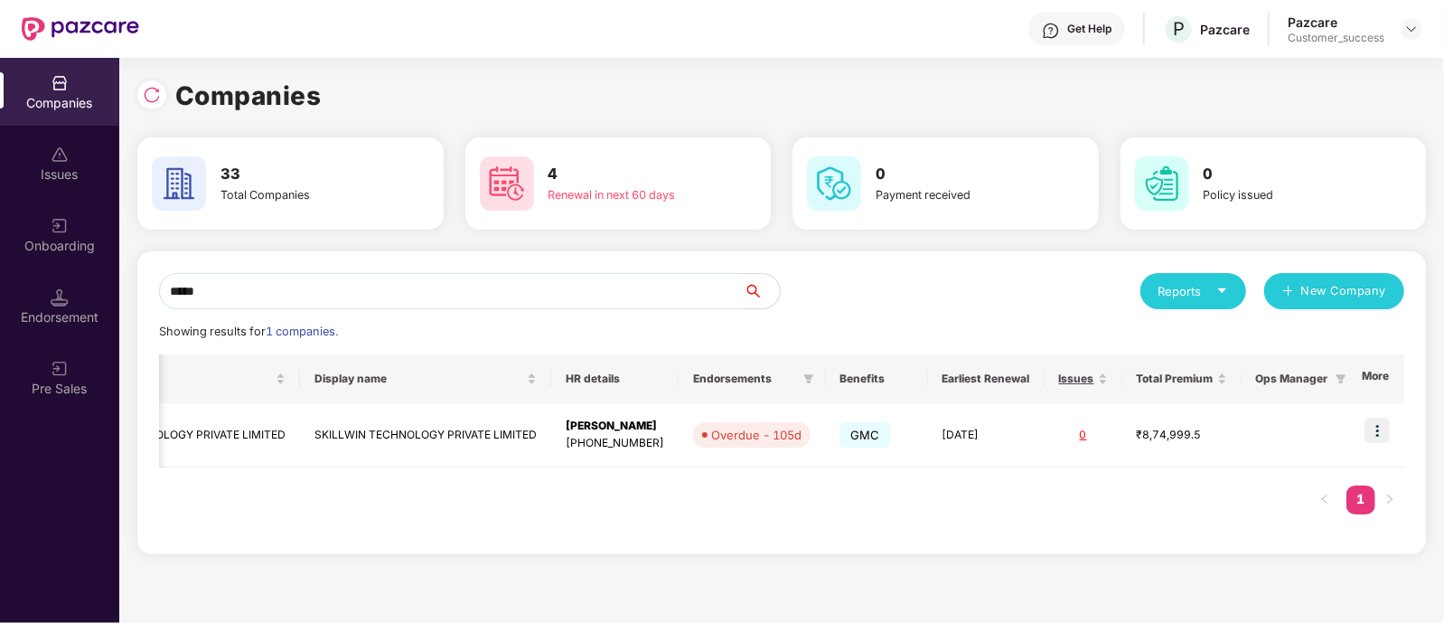
click at [1026, 306] on div "Reports New Company" at bounding box center [1093, 291] width 623 height 36
click at [1374, 437] on img at bounding box center [1377, 430] width 25 height 25
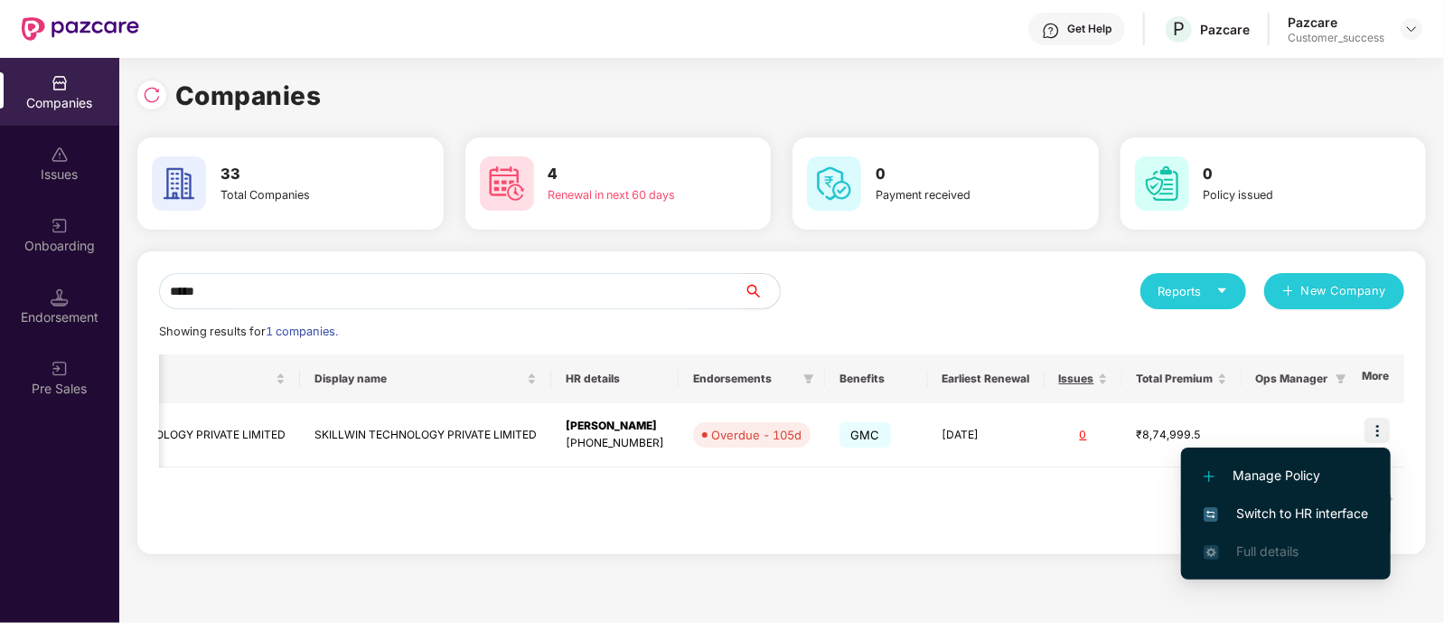
click at [1296, 512] on span "Switch to HR interface" at bounding box center [1286, 513] width 164 height 20
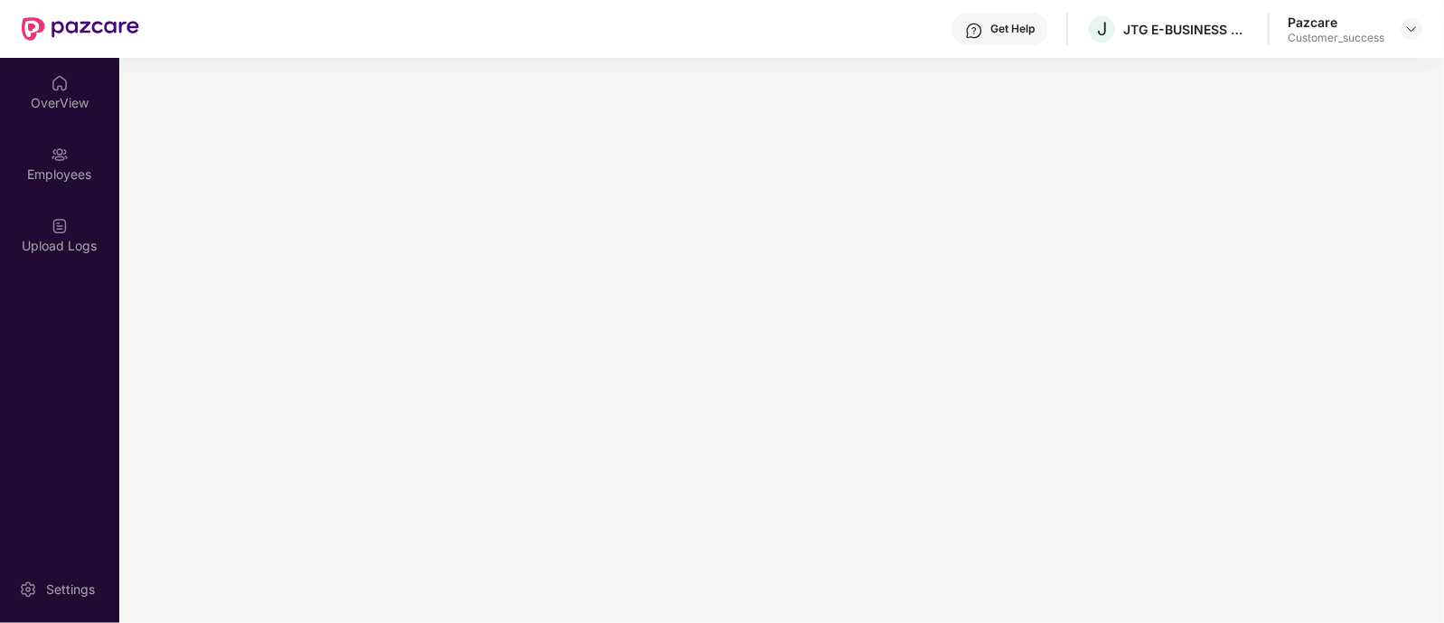
scroll to position [0, 0]
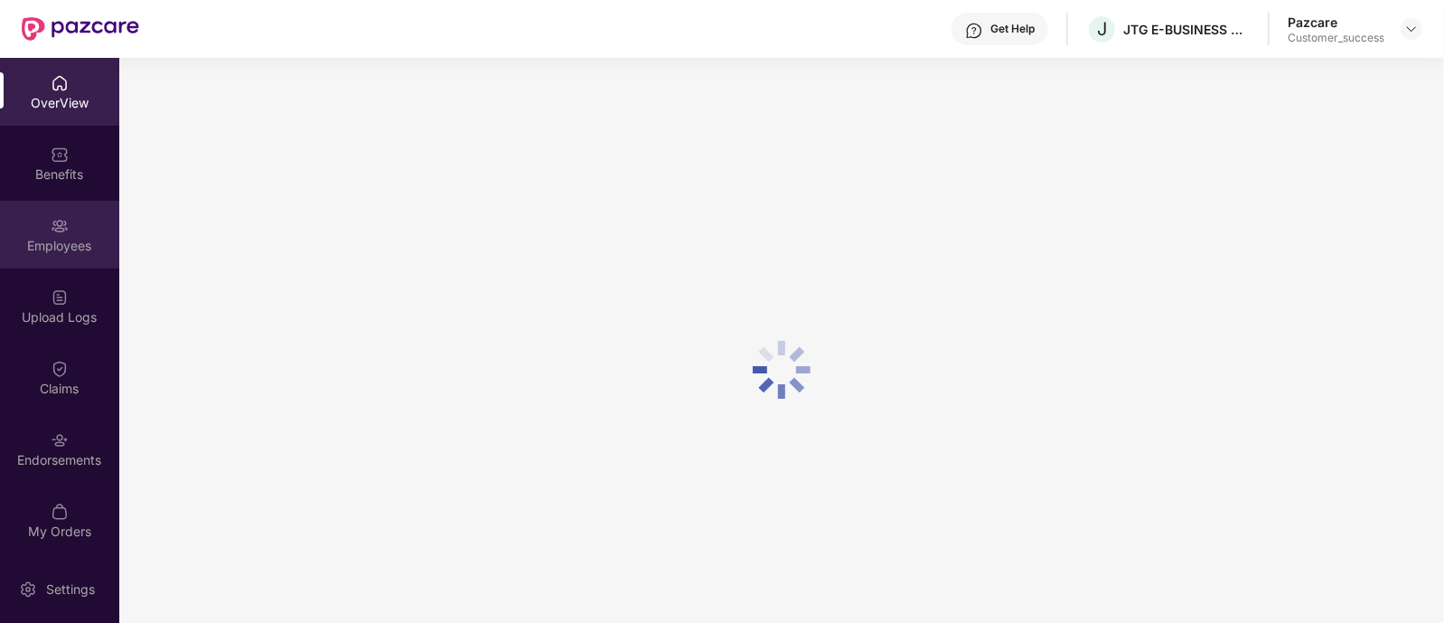
click at [76, 250] on div "Employees" at bounding box center [59, 246] width 119 height 18
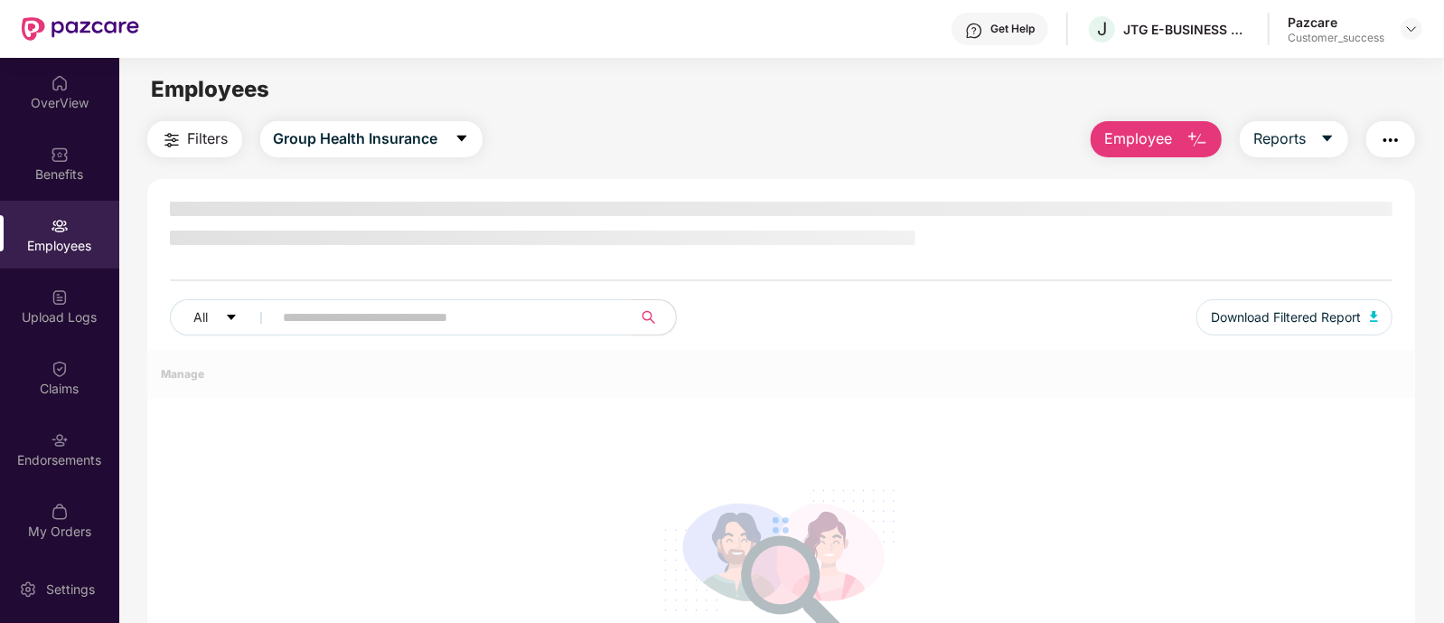
click at [77, 245] on div "Employees" at bounding box center [59, 246] width 119 height 18
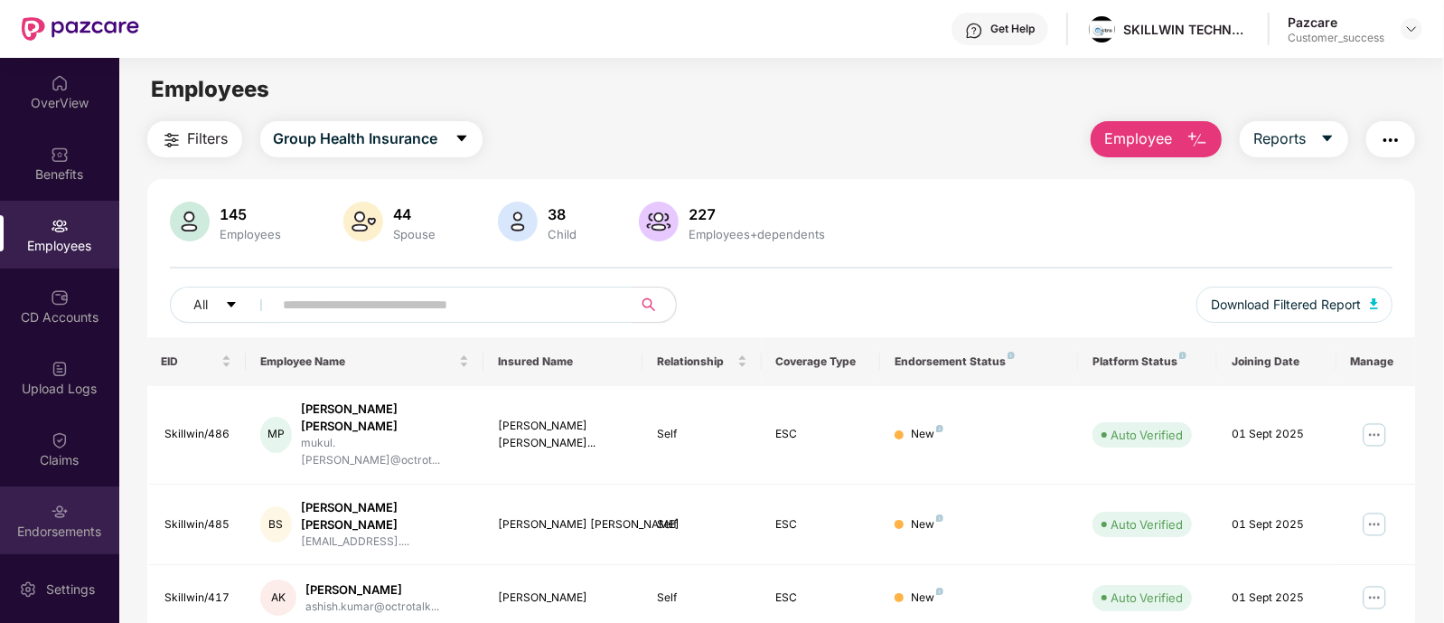
click at [44, 517] on div "Endorsements" at bounding box center [59, 520] width 119 height 68
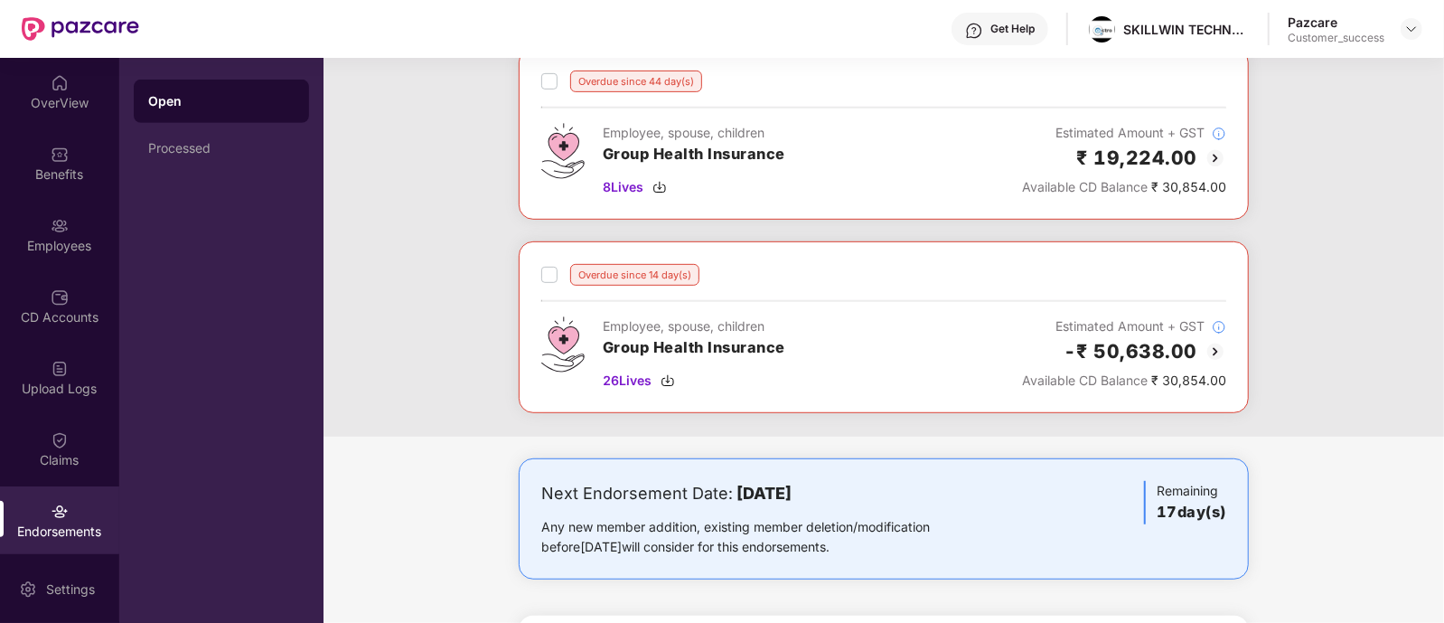
scroll to position [709, 0]
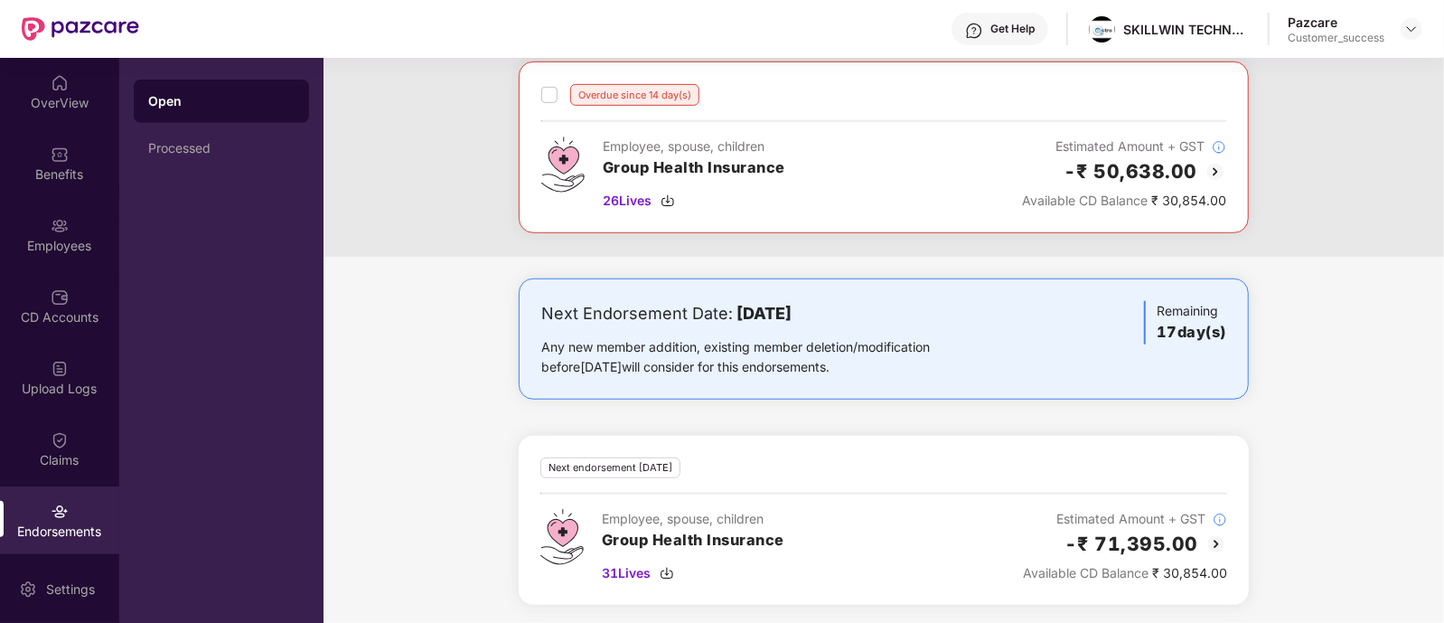
drag, startPoint x: 731, startPoint y: 311, endPoint x: 885, endPoint y: 312, distance: 153.7
click at [792, 312] on b "01 November 2025" at bounding box center [764, 313] width 55 height 19
drag, startPoint x: 885, startPoint y: 312, endPoint x: 730, endPoint y: 302, distance: 154.9
click at [737, 304] on b "01 November 2025" at bounding box center [764, 313] width 55 height 19
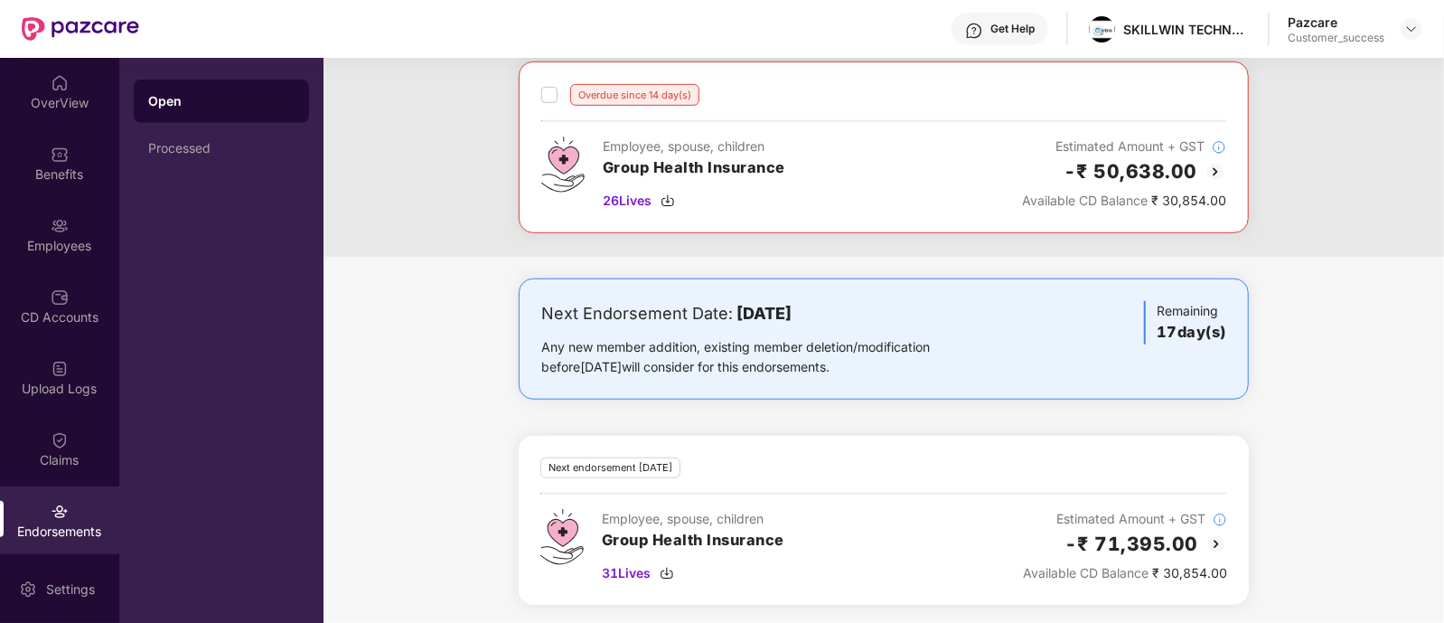
click at [737, 304] on b "01 November 2025" at bounding box center [764, 313] width 55 height 19
drag, startPoint x: 730, startPoint y: 302, endPoint x: 887, endPoint y: 301, distance: 156.4
click at [887, 301] on div "Next Endorsement Date: 01 November 2025" at bounding box center [764, 313] width 446 height 25
click at [779, 307] on b "01 November 2025" at bounding box center [764, 313] width 55 height 19
drag, startPoint x: 67, startPoint y: 174, endPoint x: 33, endPoint y: 165, distance: 34.4
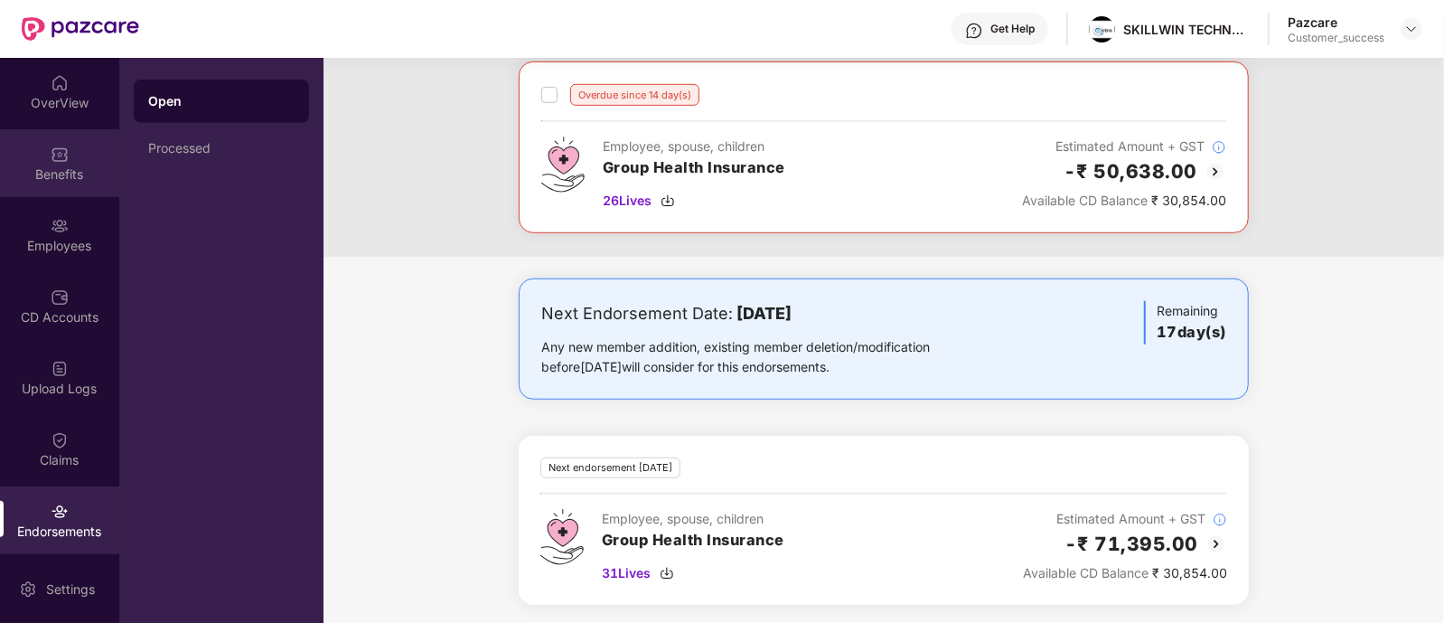
click at [33, 165] on div "Benefits" at bounding box center [59, 174] width 119 height 18
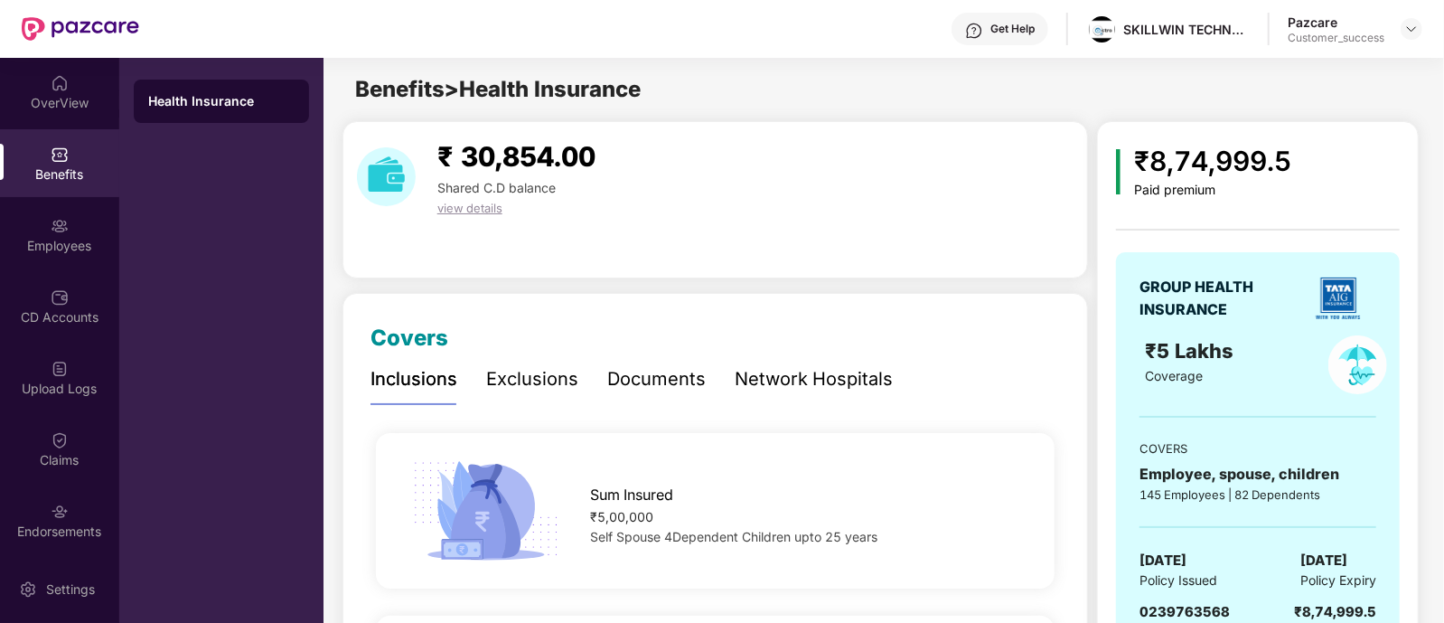
scroll to position [210, 0]
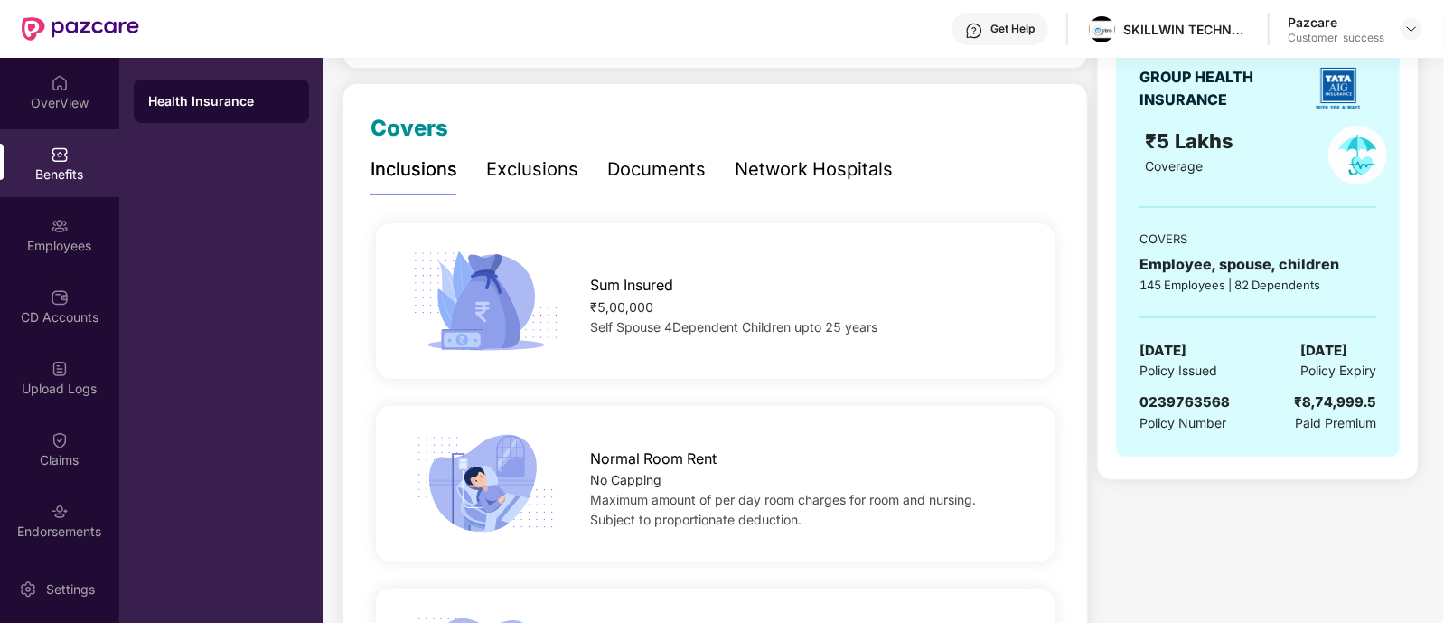
click at [1195, 393] on span "0239763568" at bounding box center [1185, 401] width 90 height 17
copy span "0239763568"
click at [1234, 353] on div "24 May 2025 Policy Issued 23 May 2026 Policy Expiry" at bounding box center [1258, 361] width 237 height 42
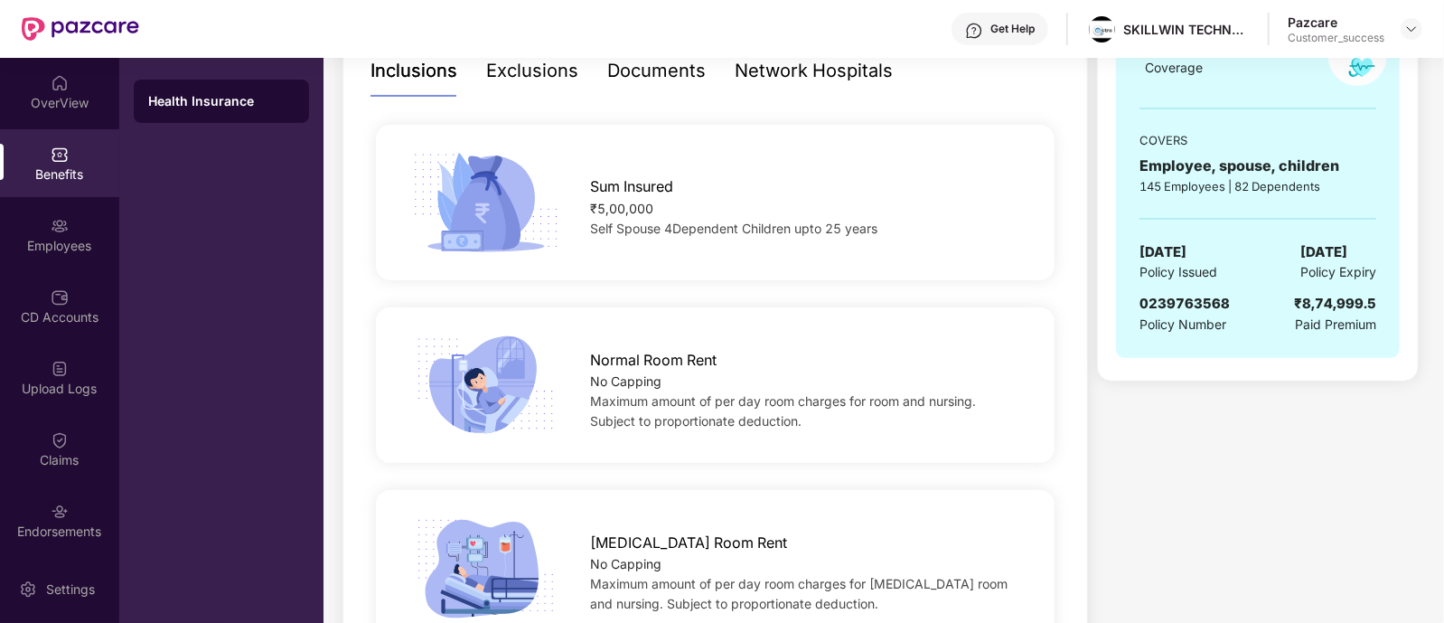
scroll to position [309, 0]
click at [1191, 305] on span "0239763568" at bounding box center [1185, 302] width 90 height 17
copy span "0239763568"
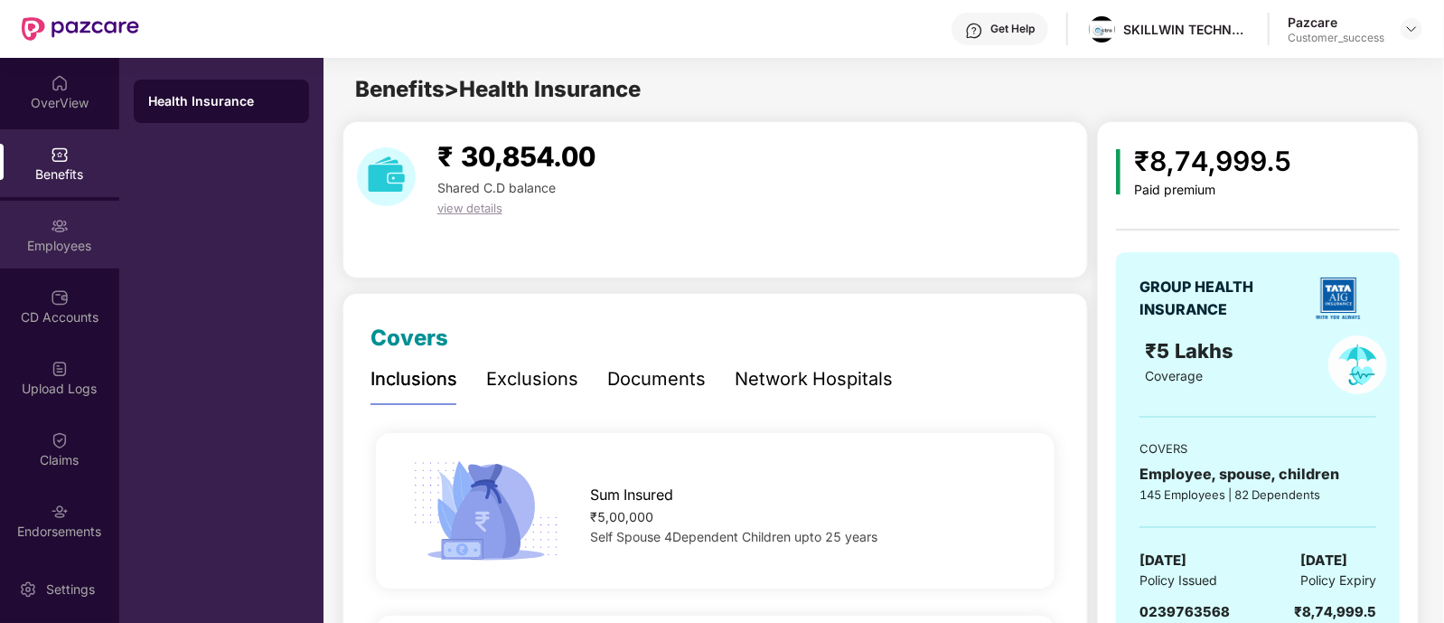
click at [84, 213] on div "Employees" at bounding box center [59, 235] width 119 height 68
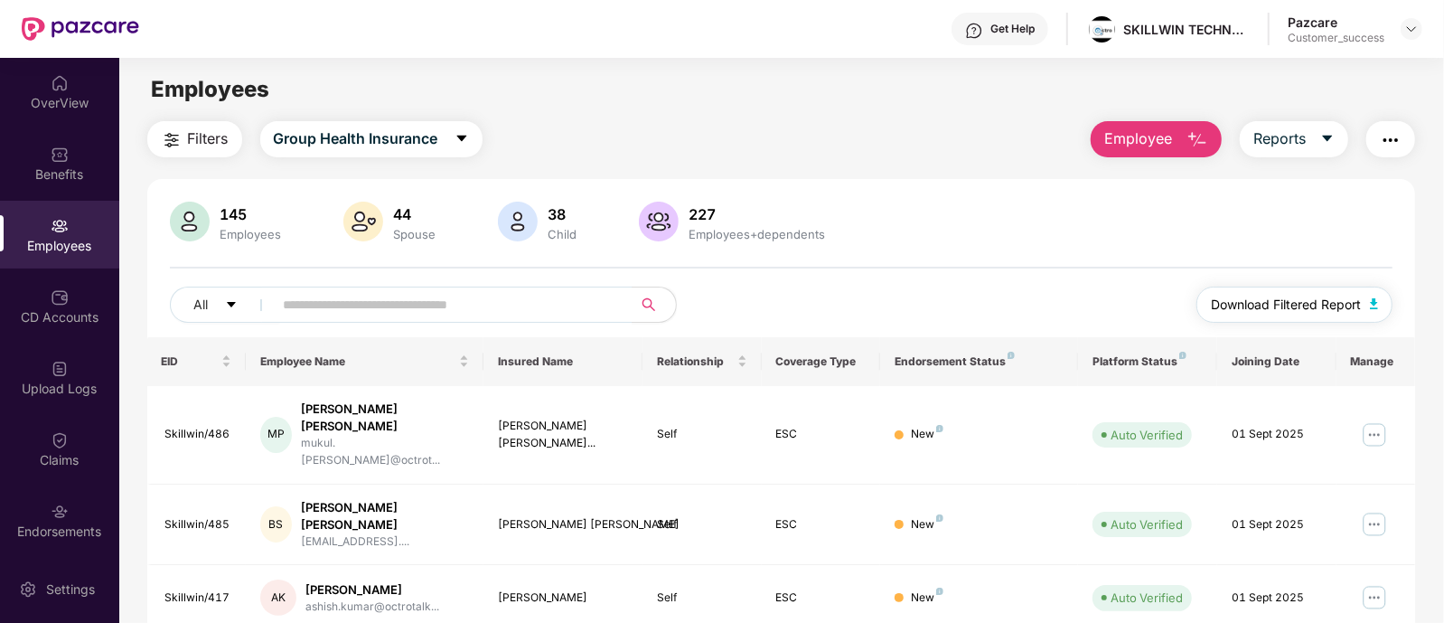
click at [1238, 311] on span "Download Filtered Report" at bounding box center [1286, 305] width 150 height 20
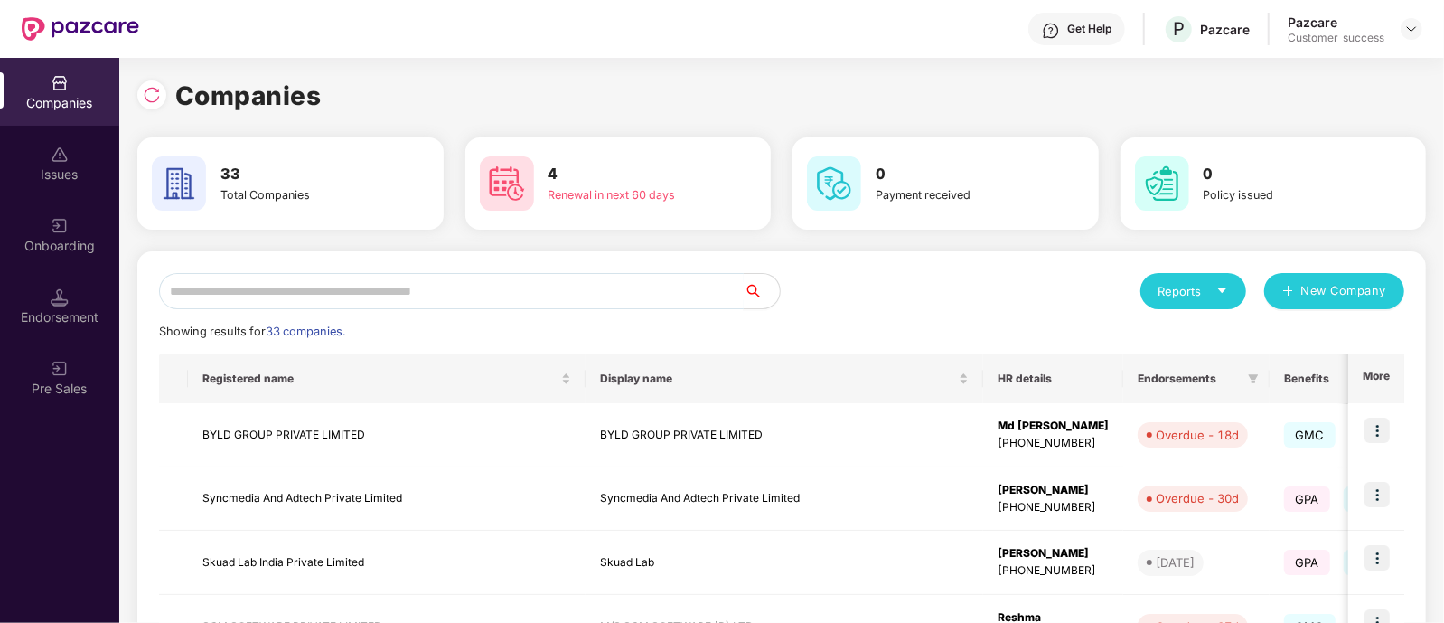
click at [389, 296] on input "text" at bounding box center [451, 291] width 585 height 36
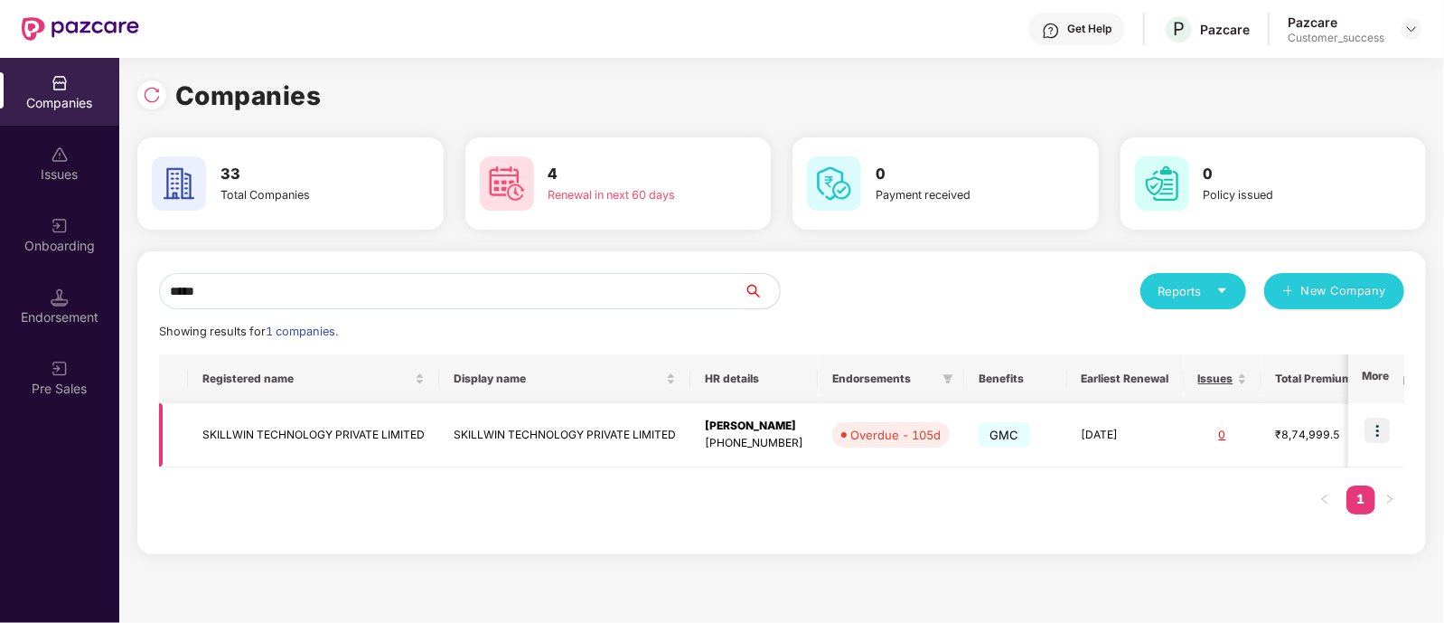
type input "*****"
click at [1371, 428] on img at bounding box center [1377, 430] width 25 height 25
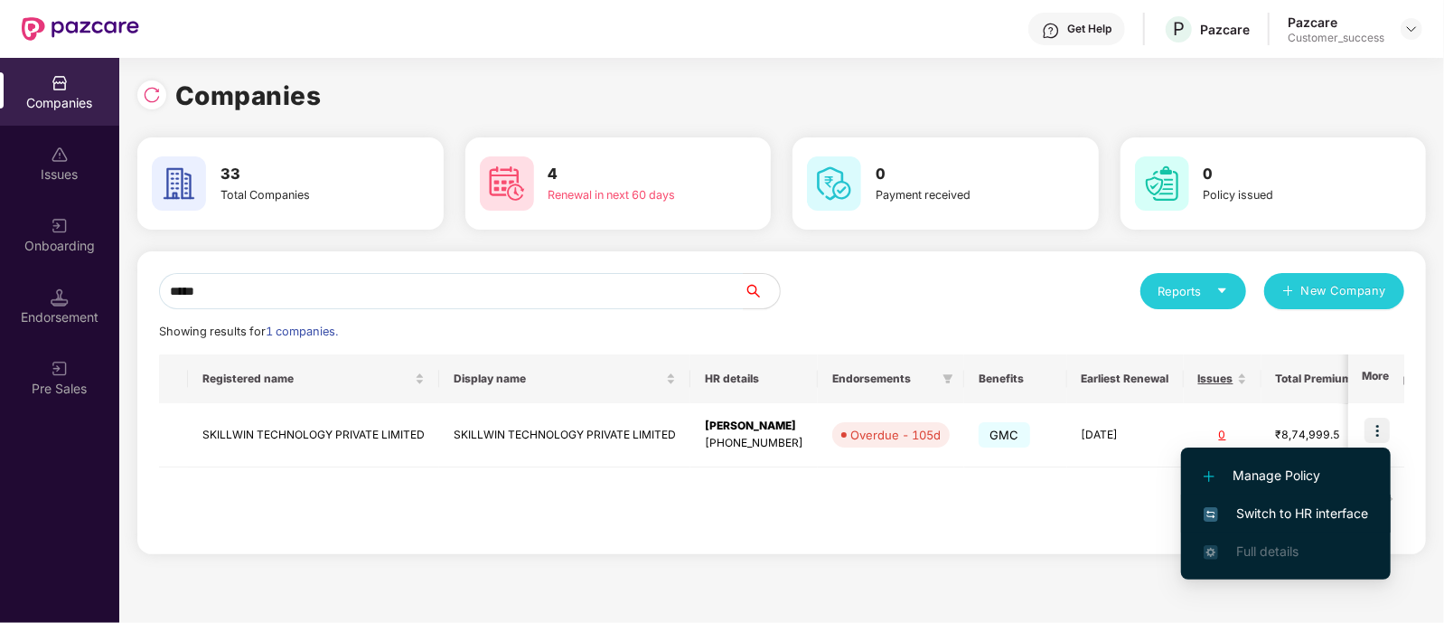
click at [1302, 495] on li "Switch to HR interface" at bounding box center [1286, 513] width 210 height 38
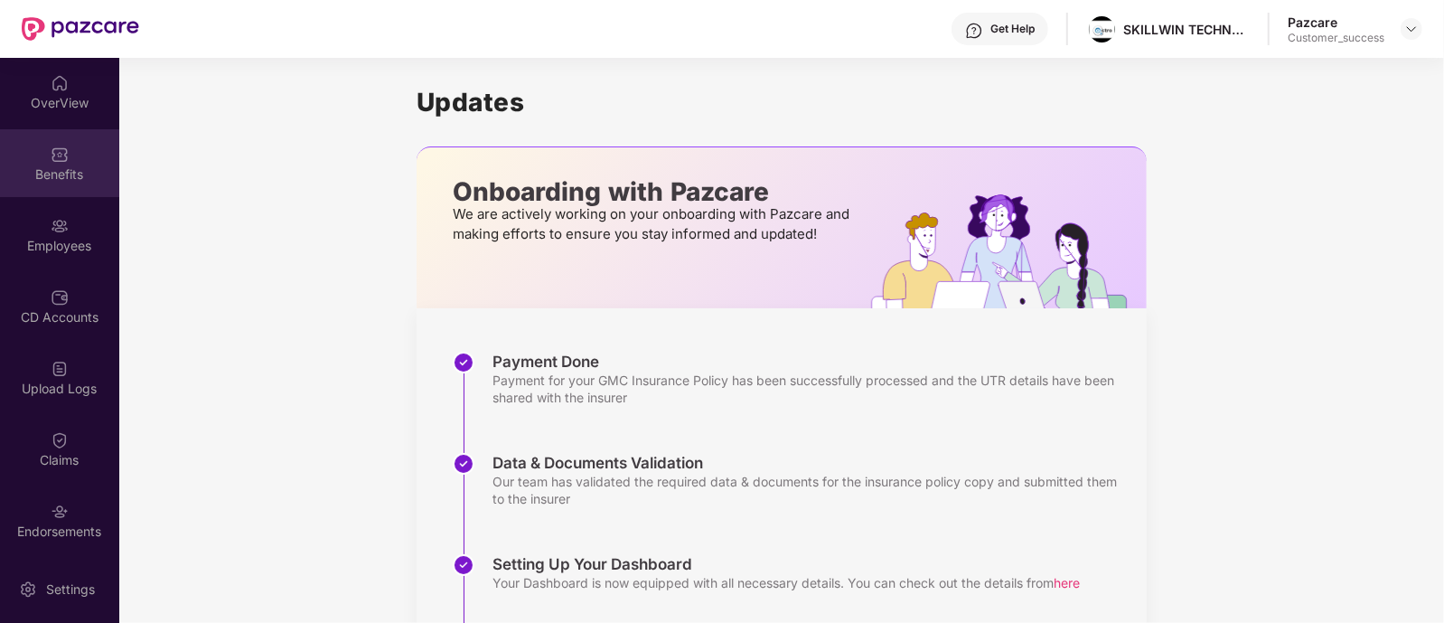
click at [33, 182] on div "Benefits" at bounding box center [59, 174] width 119 height 18
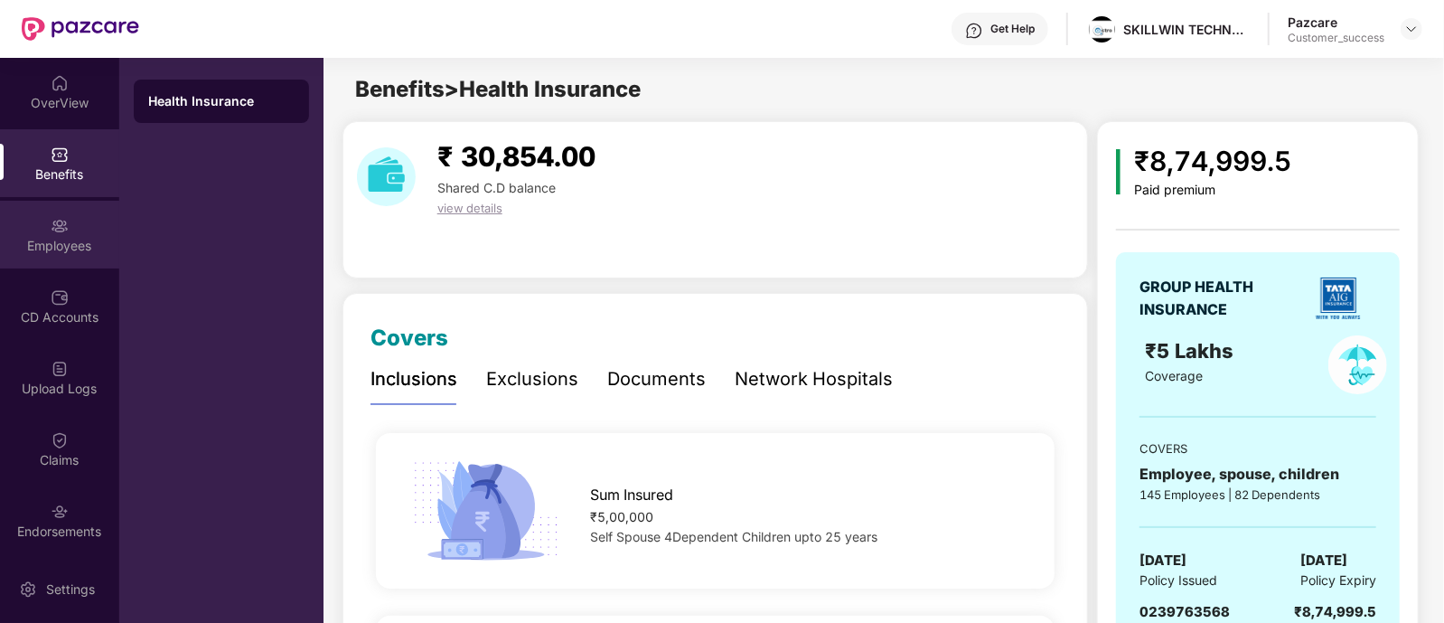
click at [45, 221] on div "Employees" at bounding box center [59, 235] width 119 height 68
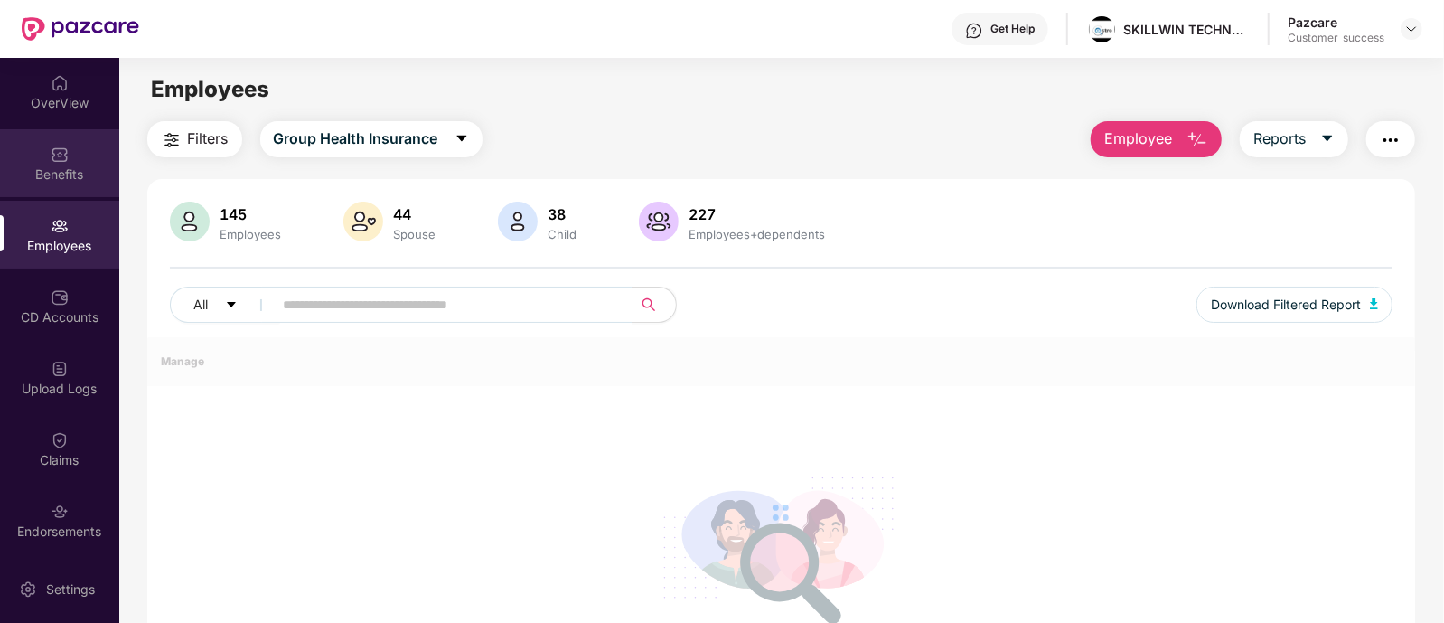
click at [47, 190] on div "Benefits" at bounding box center [59, 163] width 119 height 68
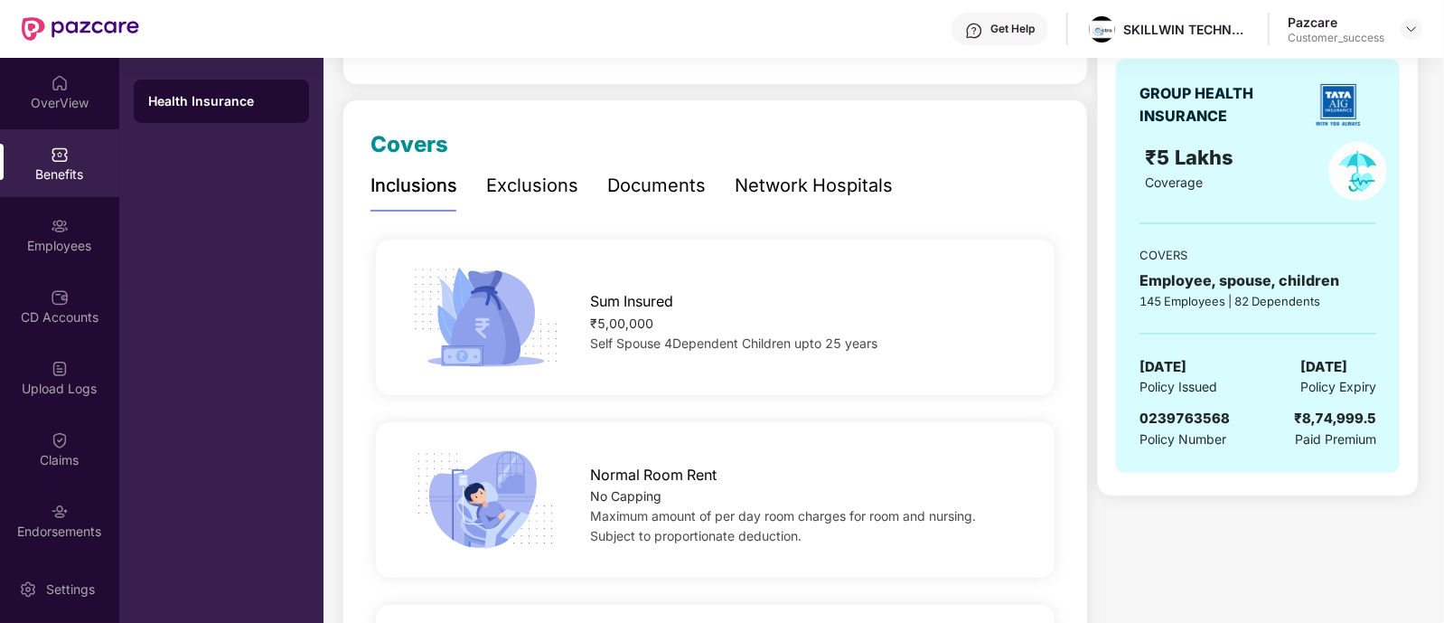
scroll to position [193, 0]
click at [1189, 417] on span "0239763568" at bounding box center [1185, 417] width 90 height 17
copy span "0239763568"
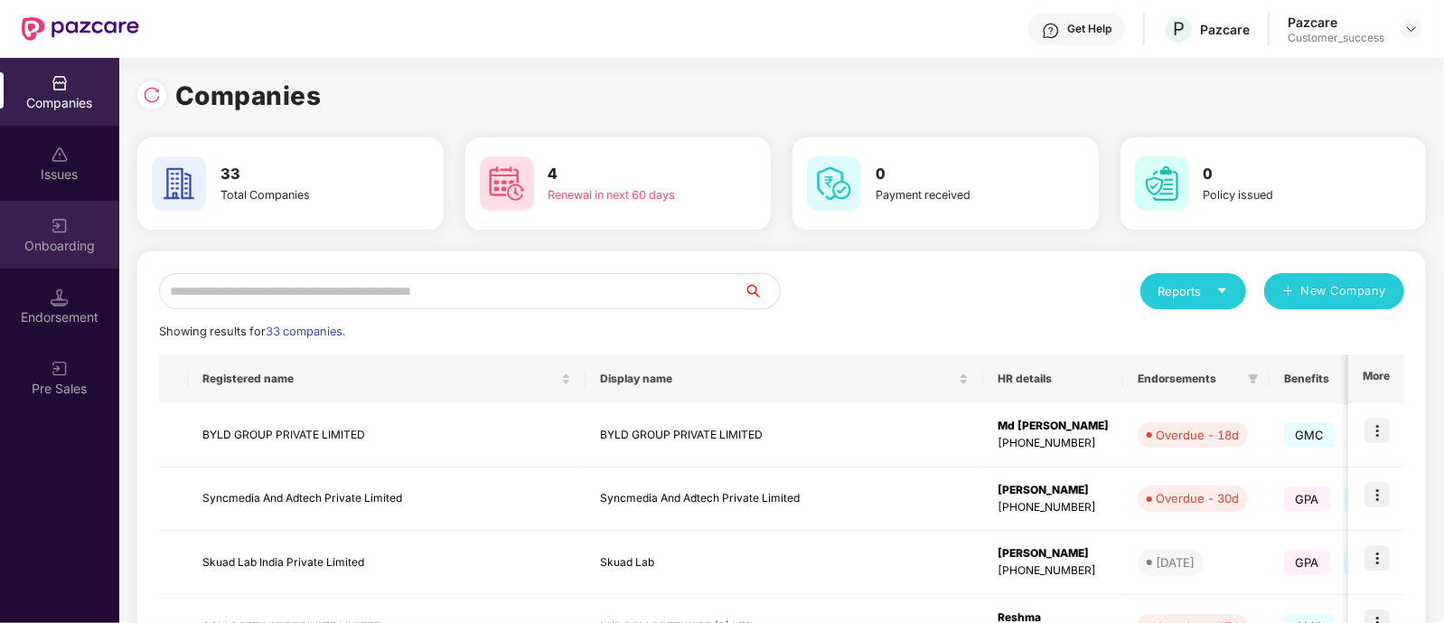
click at [56, 211] on div "Onboarding" at bounding box center [59, 235] width 119 height 68
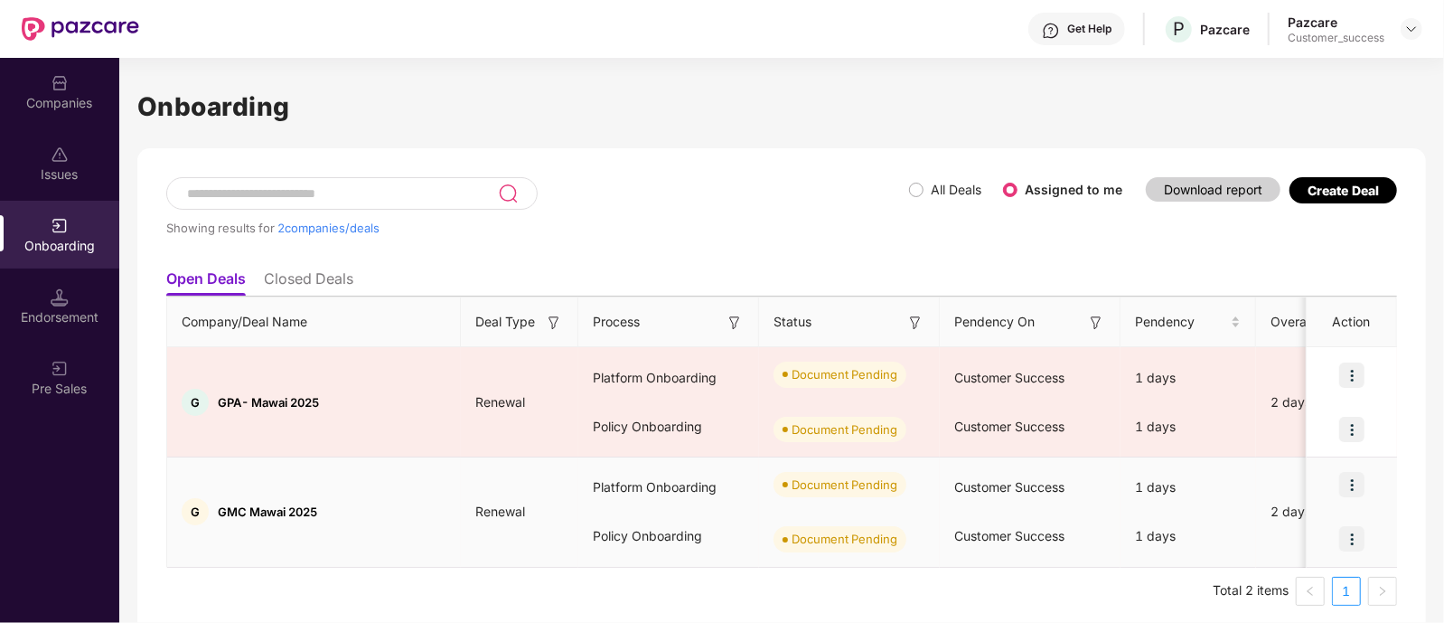
click at [1350, 479] on img at bounding box center [1351, 484] width 25 height 25
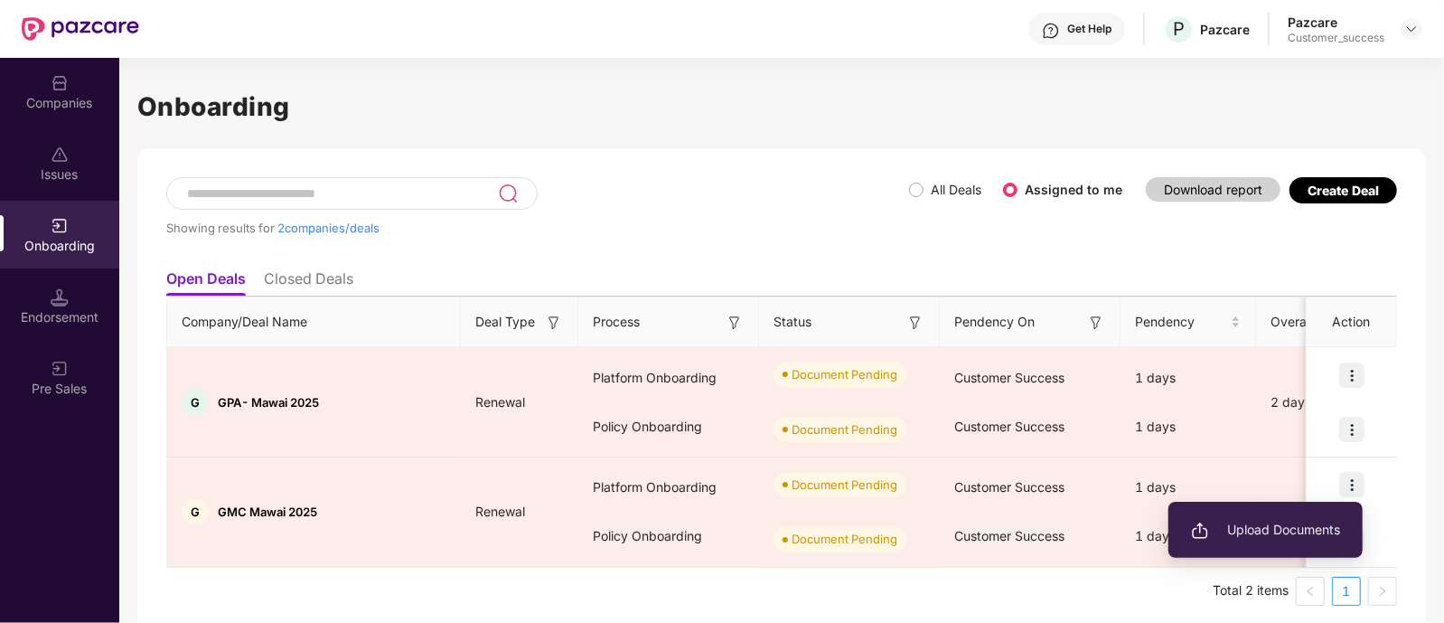
click at [1313, 277] on ul "Open Deals Closed Deals" at bounding box center [781, 278] width 1231 height 36
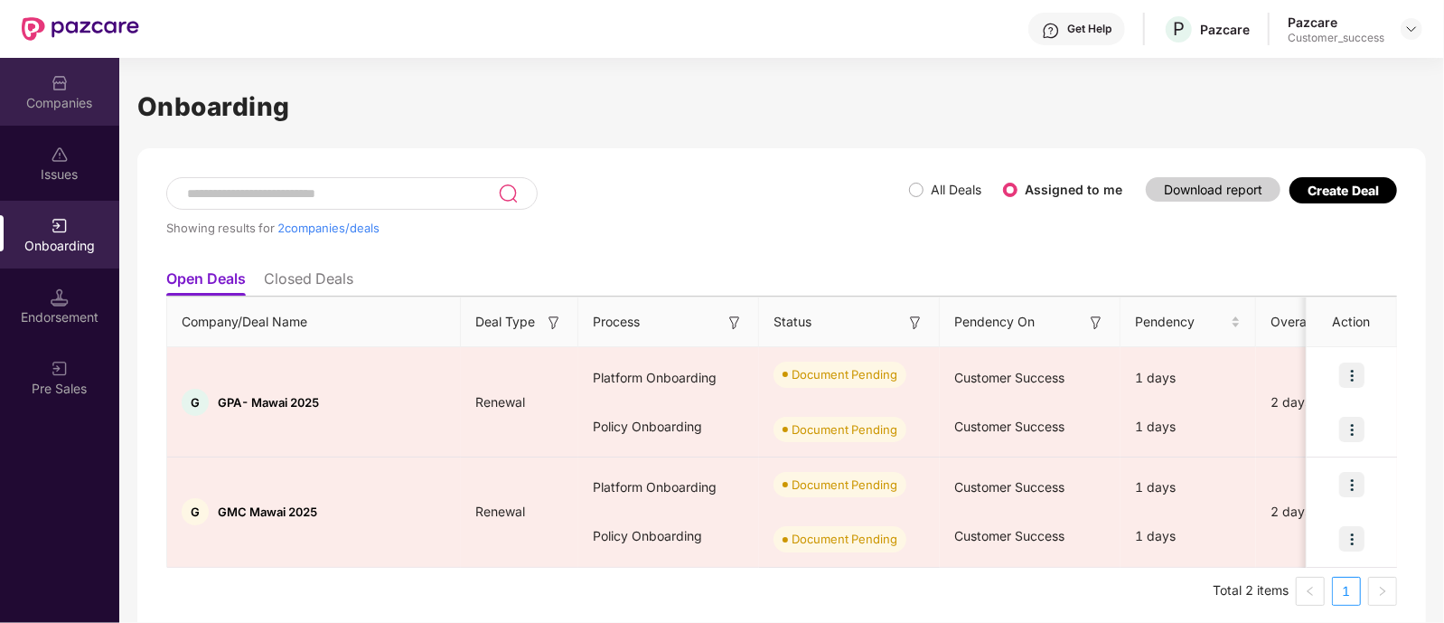
click at [59, 89] on img at bounding box center [60, 83] width 18 height 18
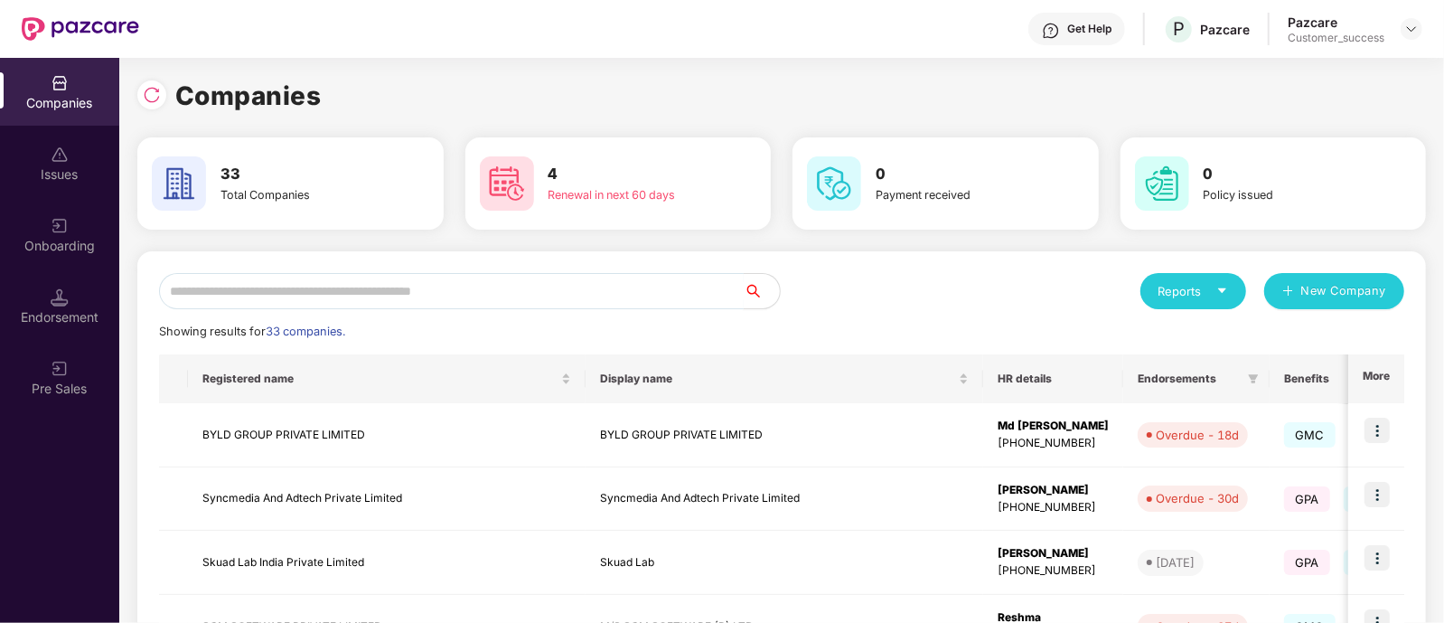
click at [386, 290] on input "text" at bounding box center [451, 291] width 585 height 36
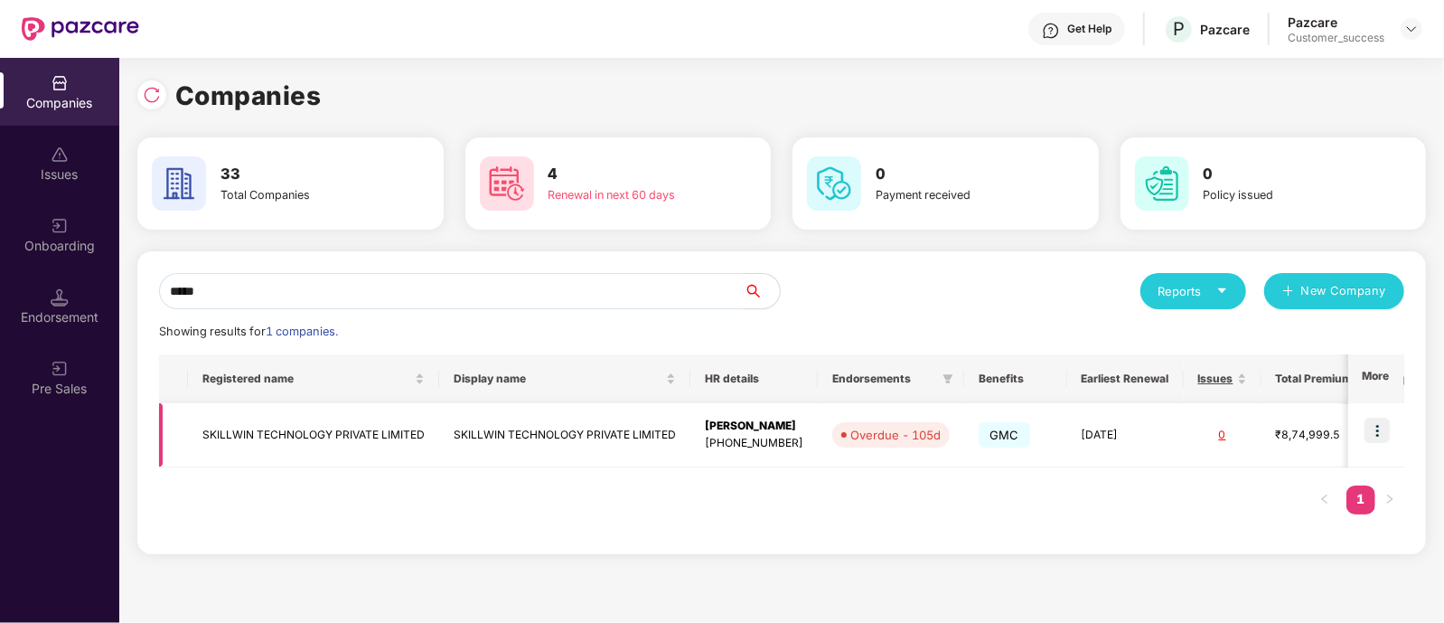
type input "*****"
click at [601, 436] on td "SKILLWIN TECHNOLOGY PRIVATE LIMITED" at bounding box center [564, 435] width 251 height 64
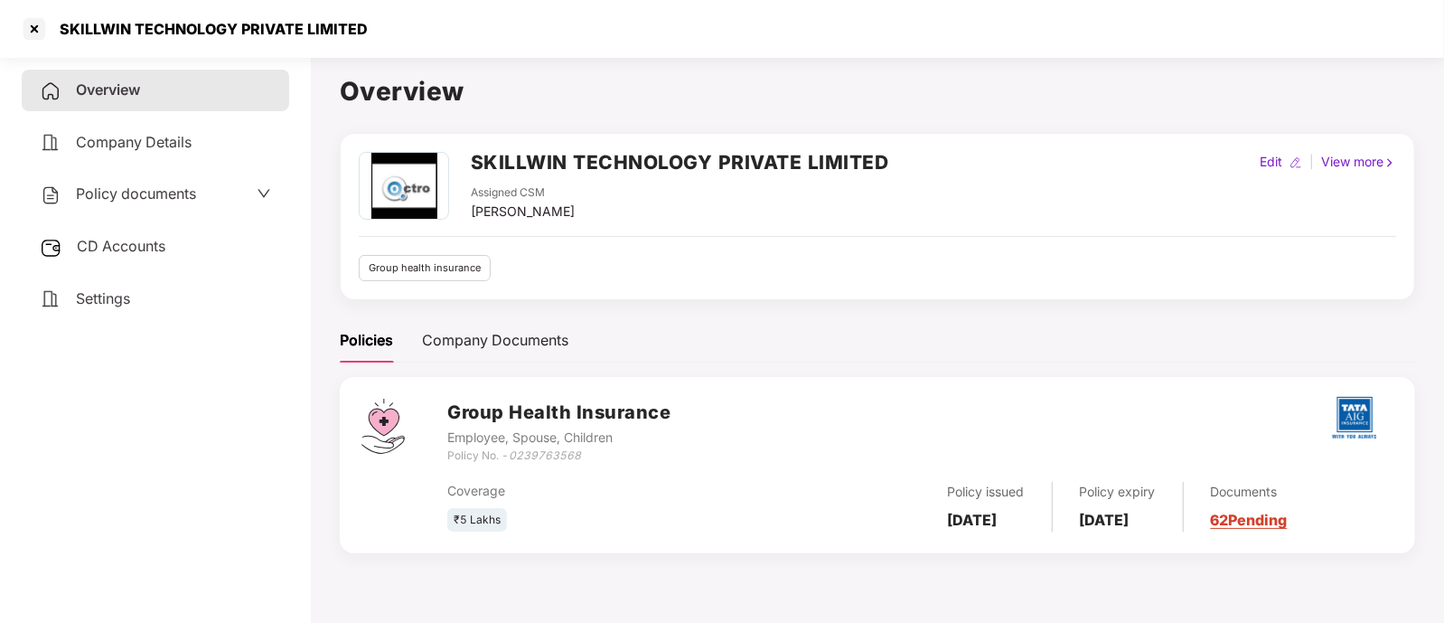
click at [190, 234] on div "CD Accounts" at bounding box center [156, 247] width 268 height 42
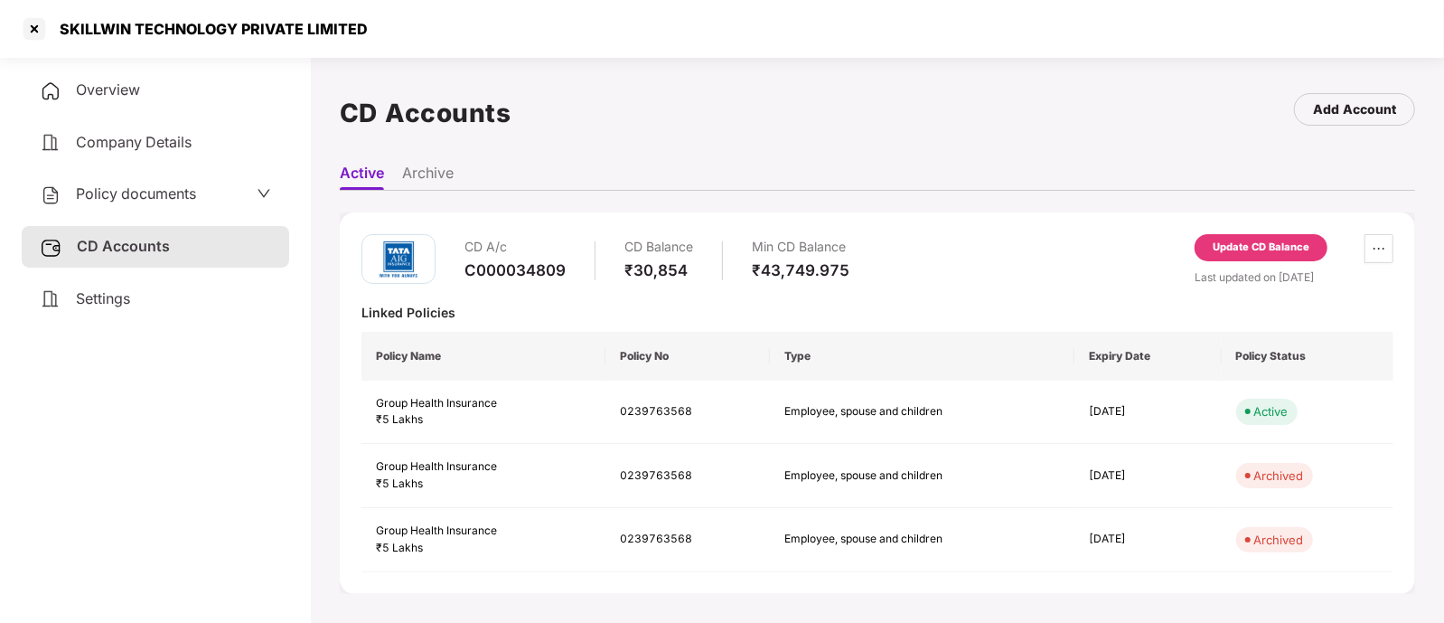
click at [540, 268] on div "C000034809" at bounding box center [515, 270] width 101 height 20
copy div "C000034809"
click at [26, 25] on div at bounding box center [34, 28] width 29 height 29
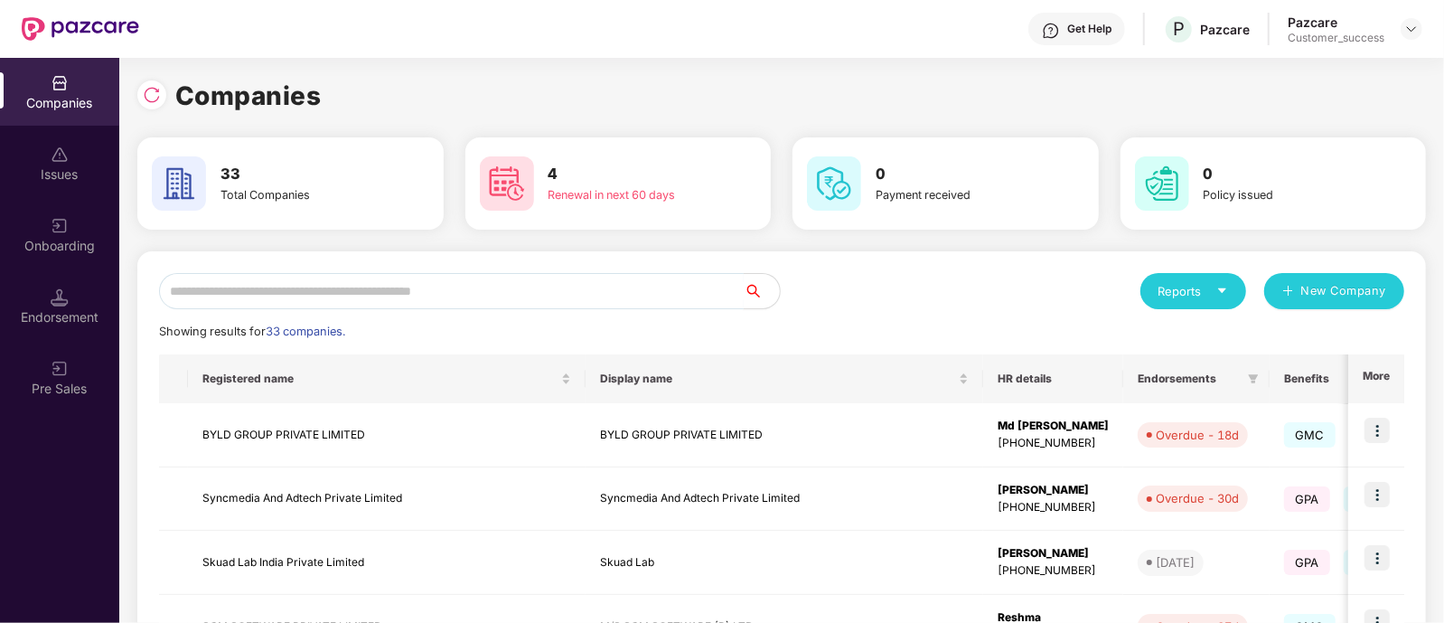
click at [509, 282] on input "text" at bounding box center [451, 291] width 585 height 36
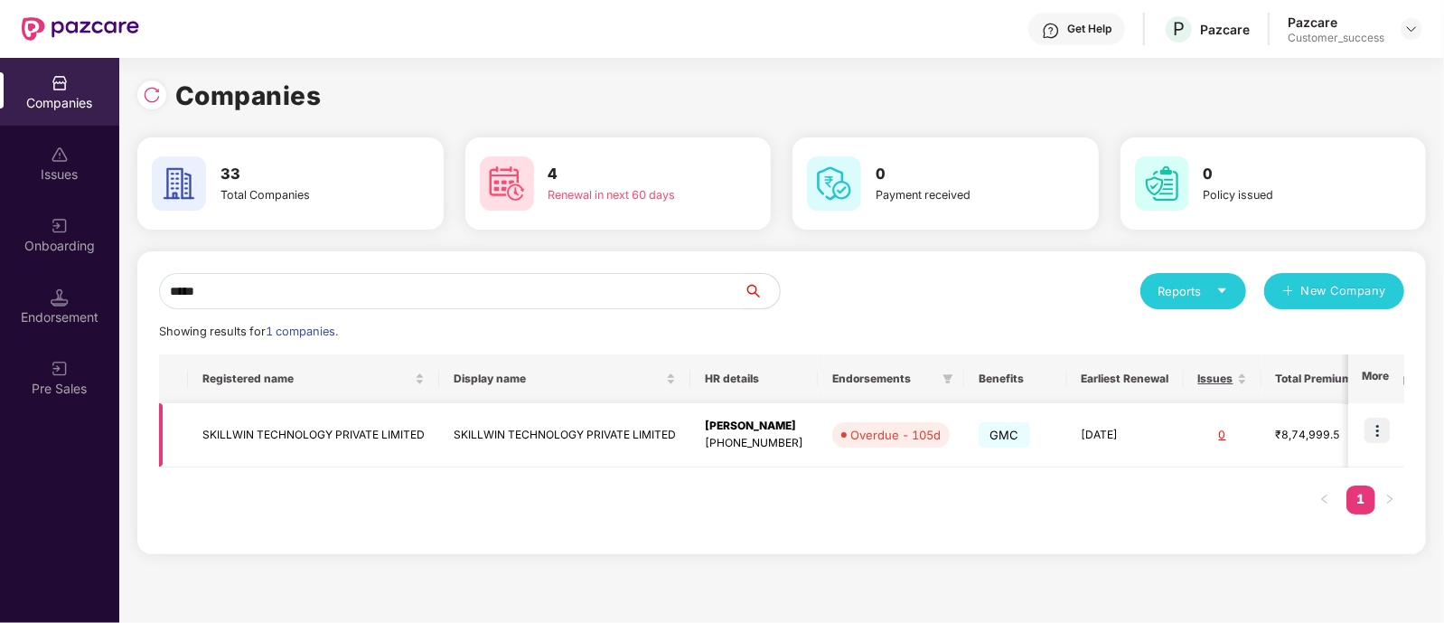
type input "*****"
click at [1377, 425] on img at bounding box center [1377, 430] width 25 height 25
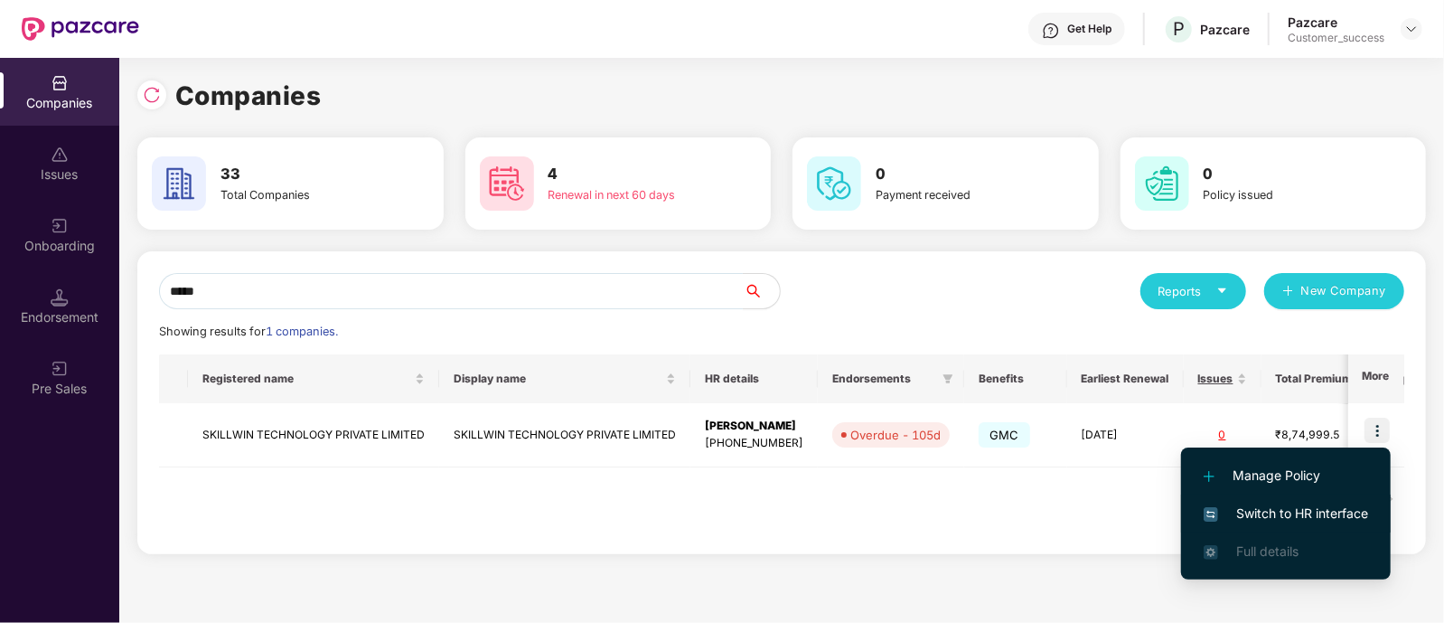
click at [1273, 512] on span "Switch to HR interface" at bounding box center [1286, 513] width 164 height 20
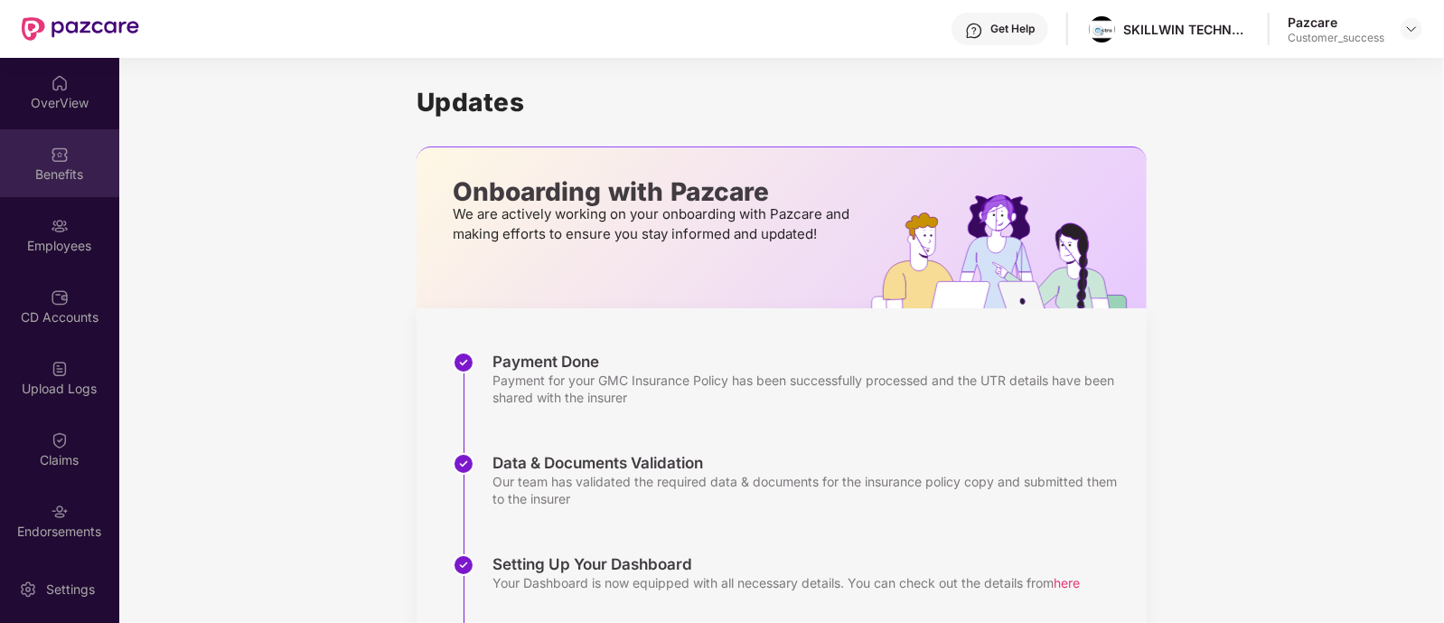
click at [48, 168] on div "Benefits" at bounding box center [59, 174] width 119 height 18
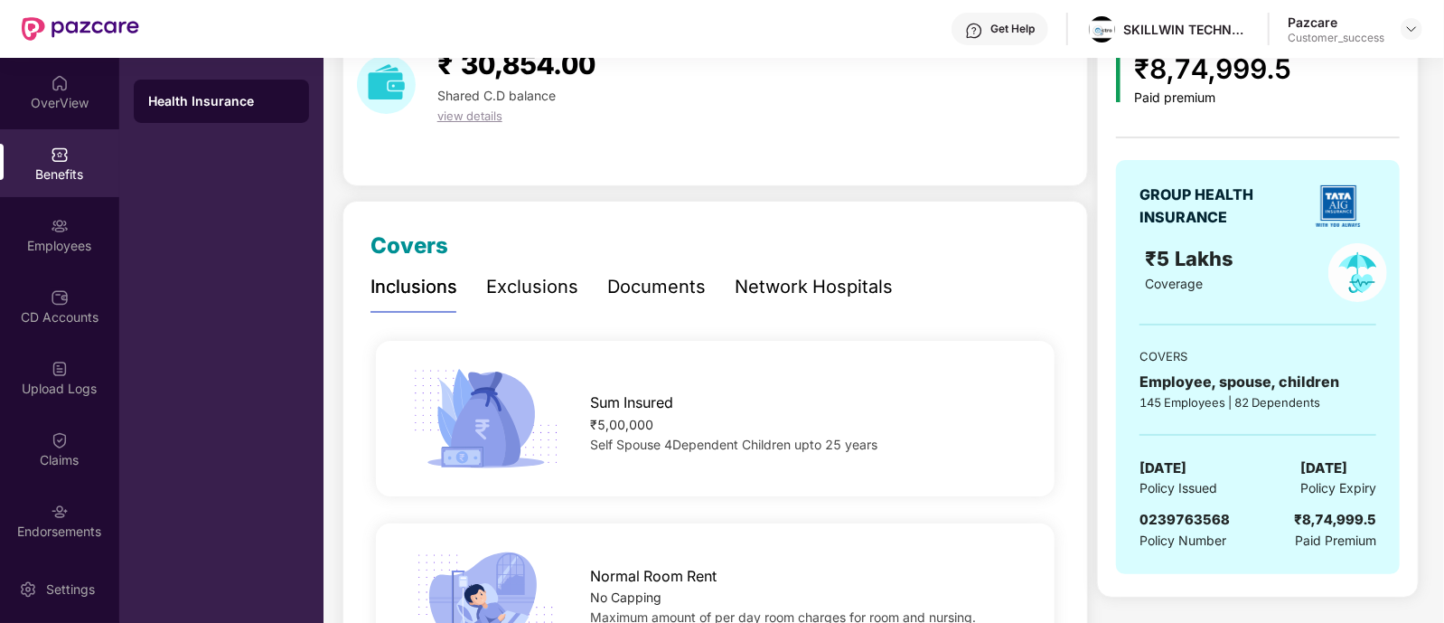
scroll to position [119, 0]
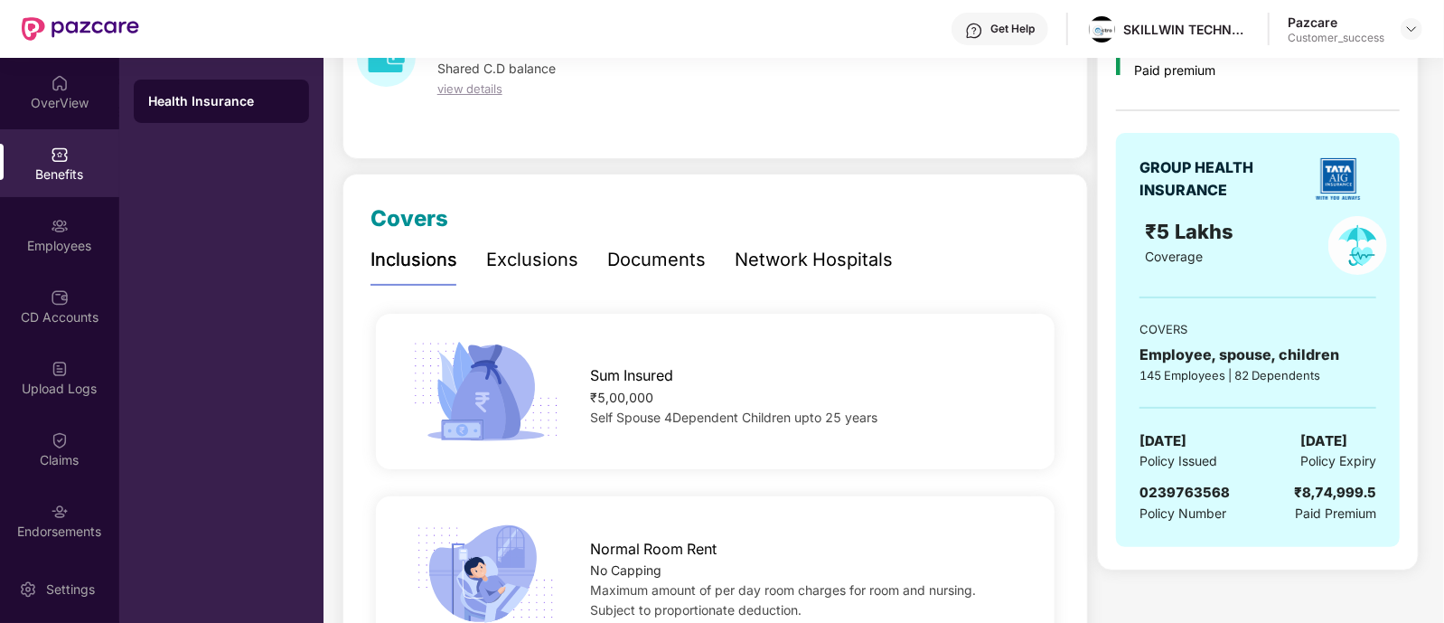
click at [1192, 492] on span "0239763568" at bounding box center [1185, 492] width 90 height 17
copy span "0239763568"
